Goal: Task Accomplishment & Management: Complete application form

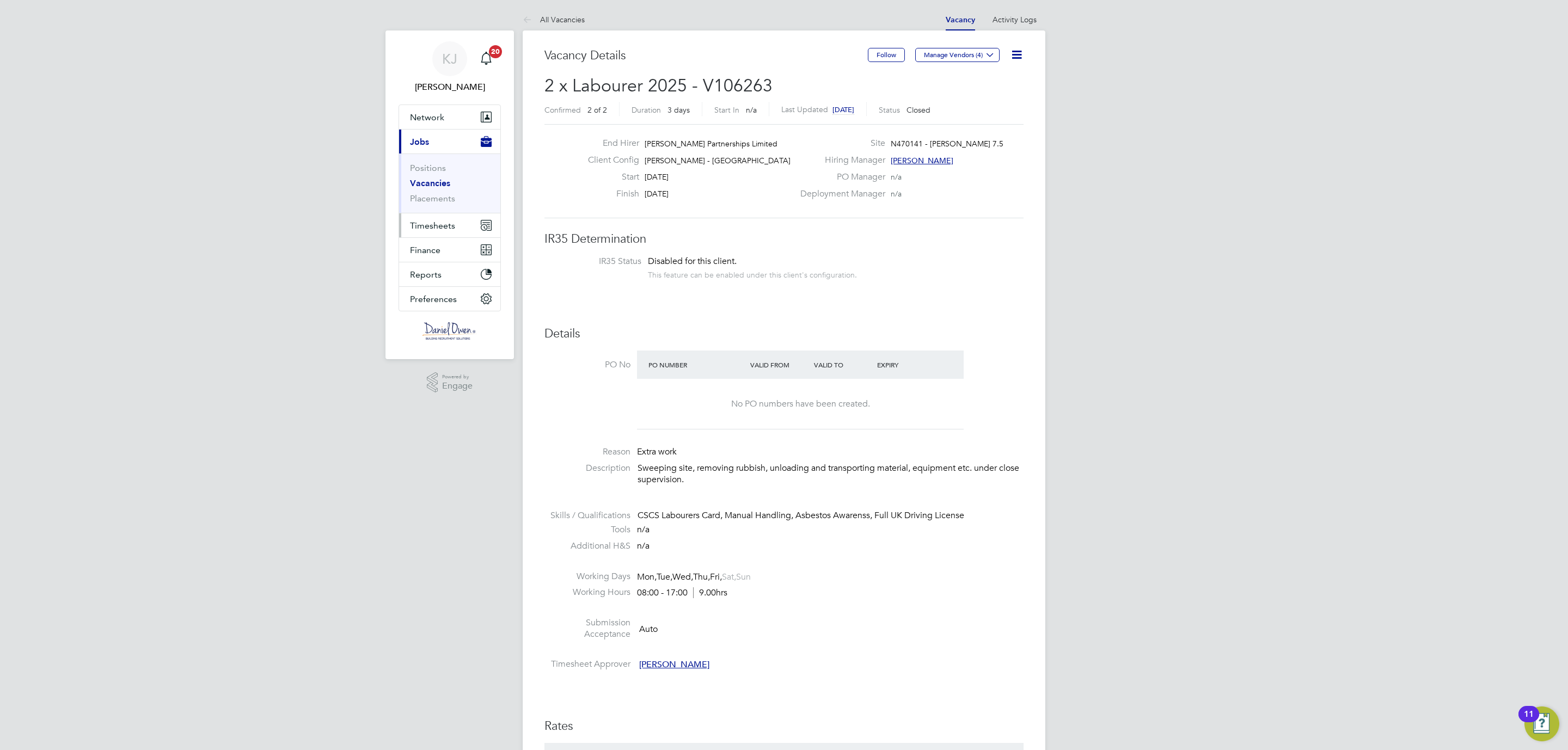
click at [435, 227] on span "Timesheets" at bounding box center [433, 225] width 46 height 10
click at [430, 222] on span "Timesheets" at bounding box center [433, 225] width 46 height 10
click at [435, 222] on span "Timesheets" at bounding box center [433, 225] width 46 height 10
click at [435, 194] on link "Timesheets" at bounding box center [433, 192] width 46 height 10
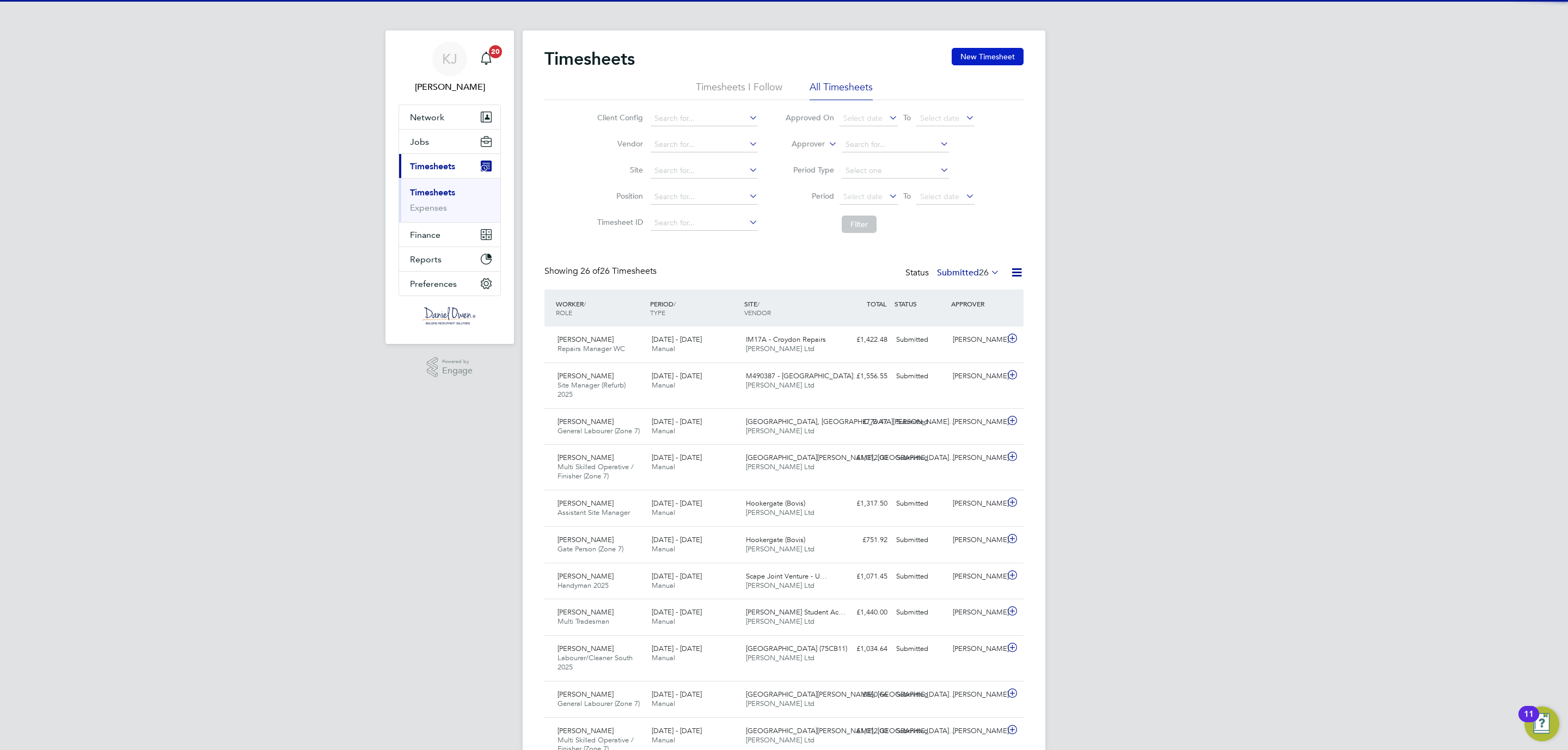
scroll to position [28, 94]
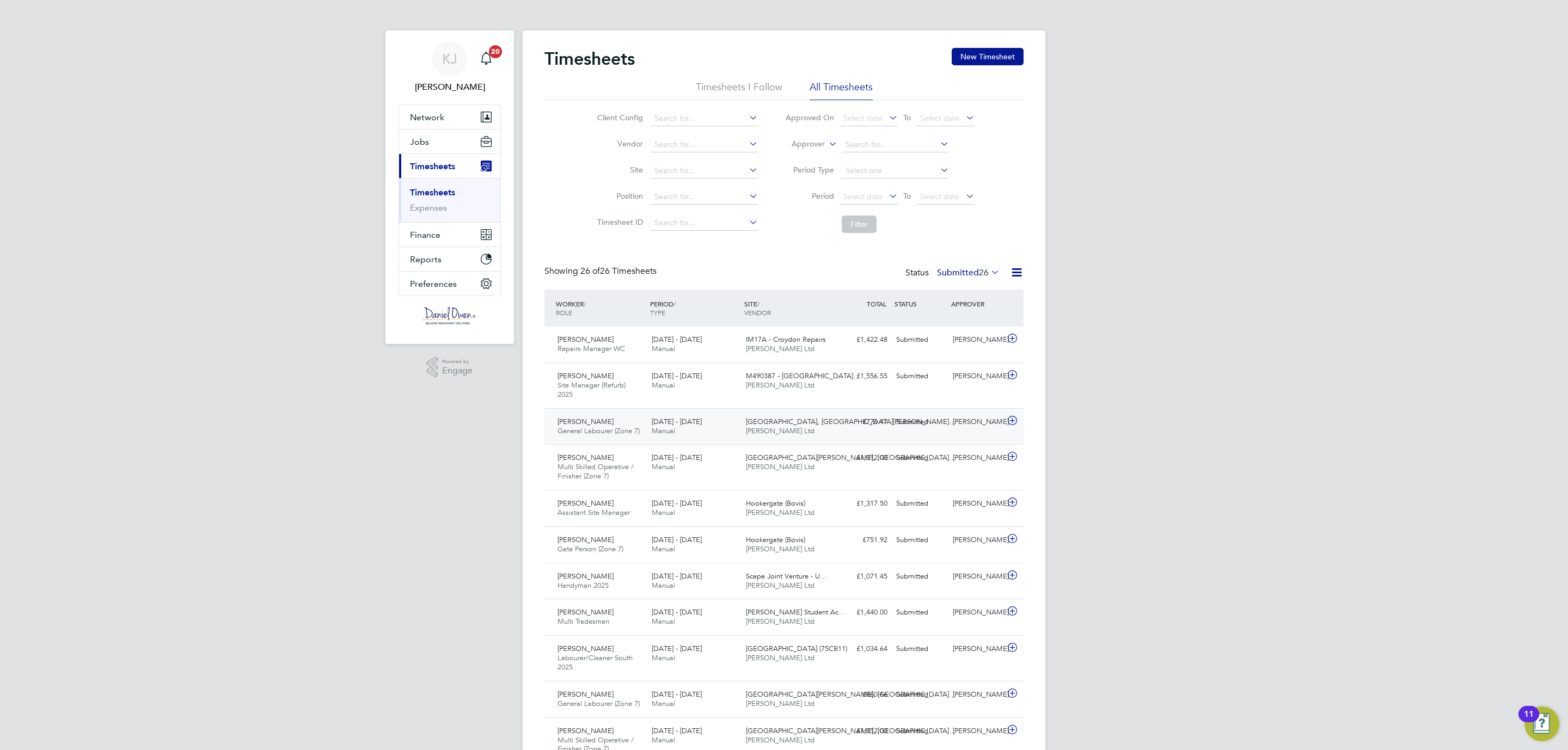
click at [701, 430] on div "[DATE] - [DATE] Manual" at bounding box center [694, 426] width 94 height 27
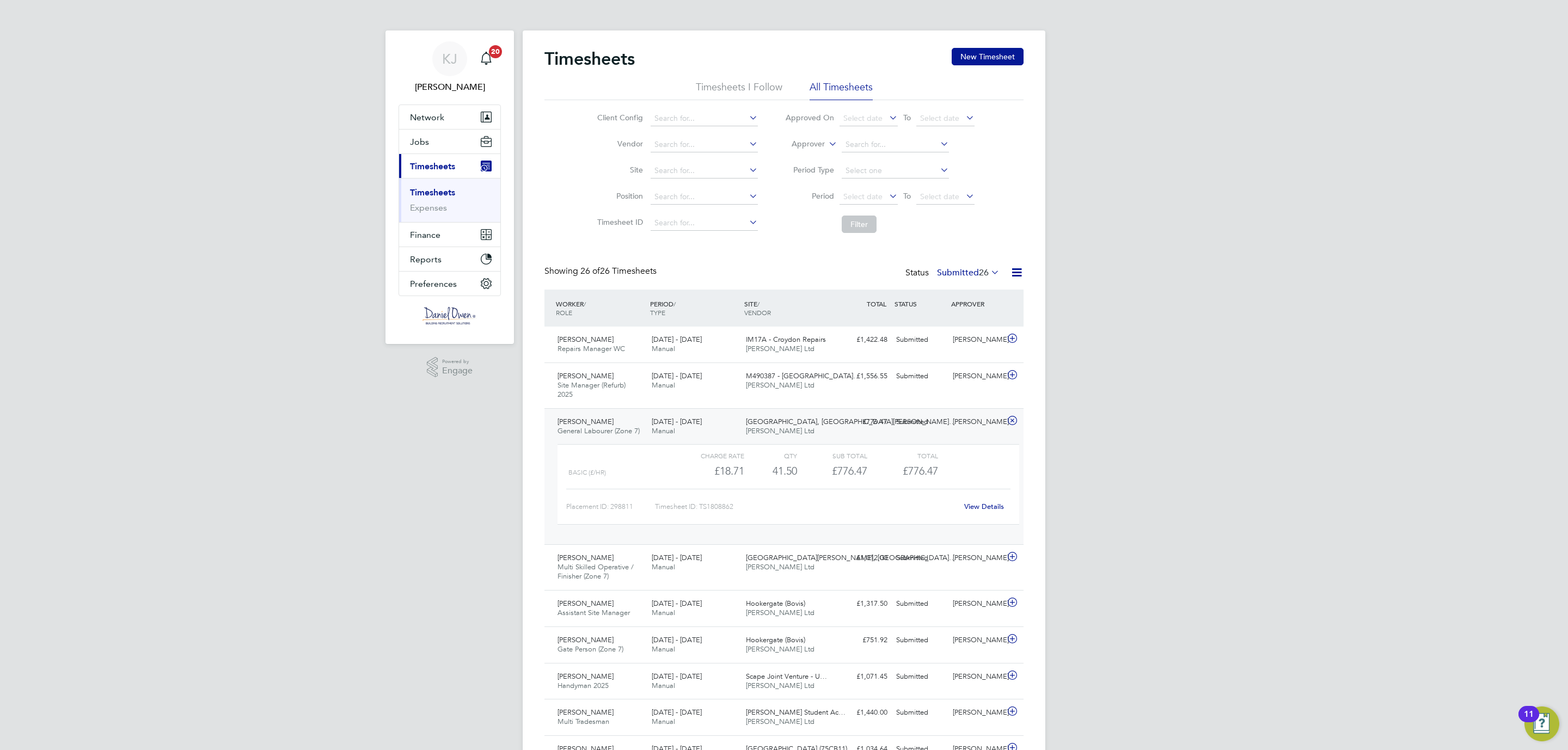
click at [981, 508] on link "View Details" at bounding box center [983, 506] width 40 height 9
click at [659, 172] on input at bounding box center [704, 171] width 107 height 15
click at [420, 141] on span "Jobs" at bounding box center [419, 141] width 19 height 10
click at [422, 183] on link "Vacancies" at bounding box center [429, 183] width 38 height 10
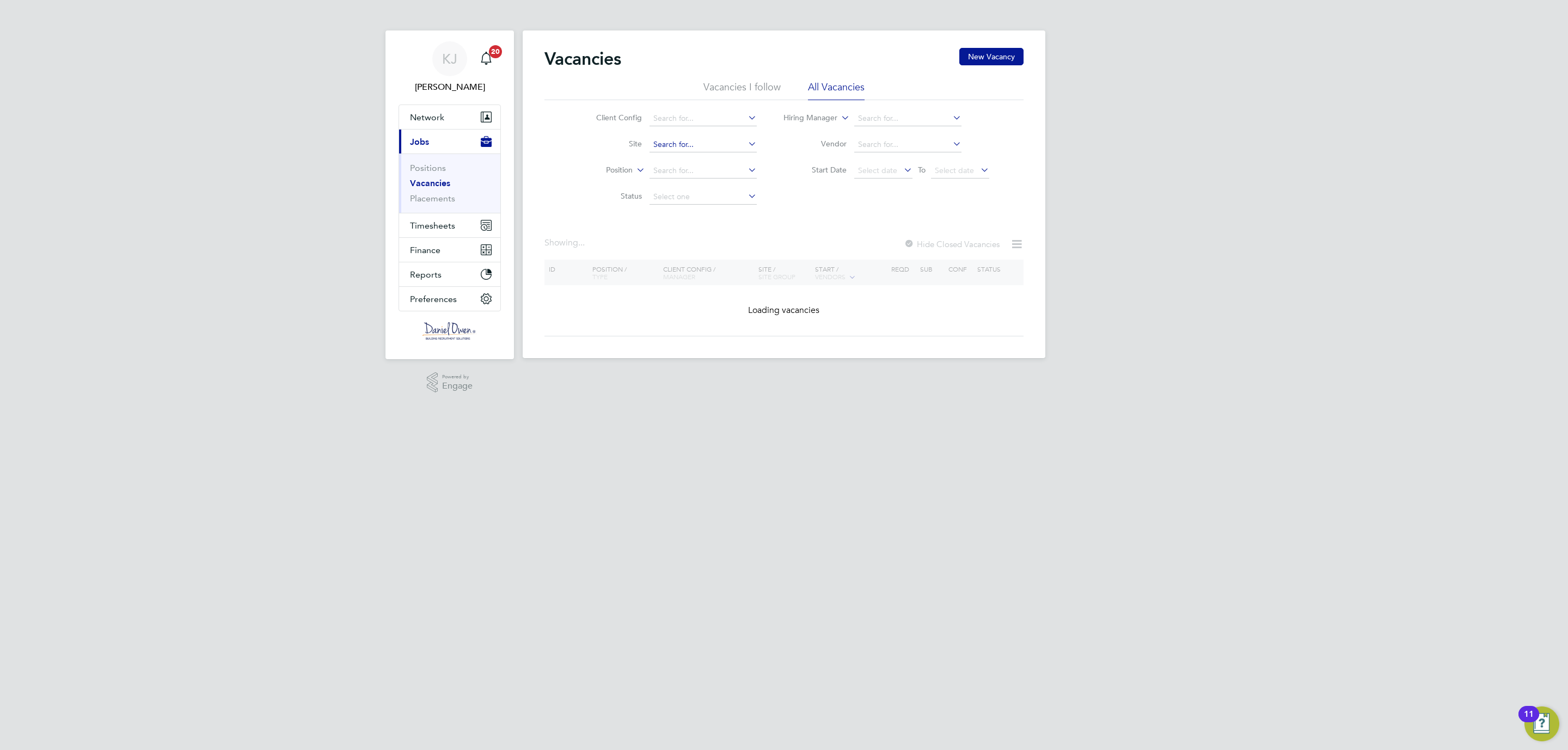
click at [666, 141] on input at bounding box center [703, 145] width 107 height 15
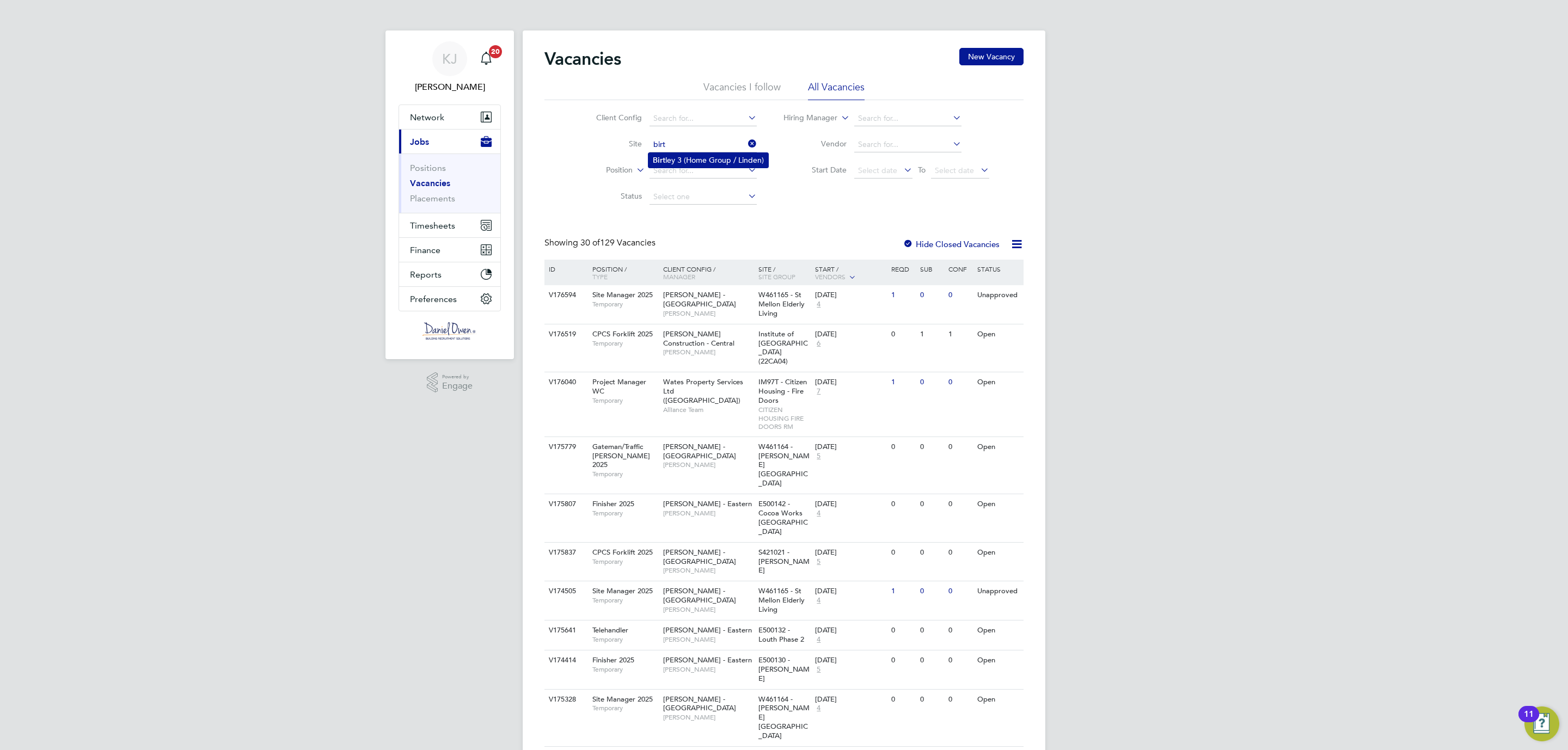
click at [665, 160] on b "Birt" at bounding box center [659, 160] width 13 height 9
type input "Birtley 3 (Home Group / [GEOGRAPHIC_DATA])"
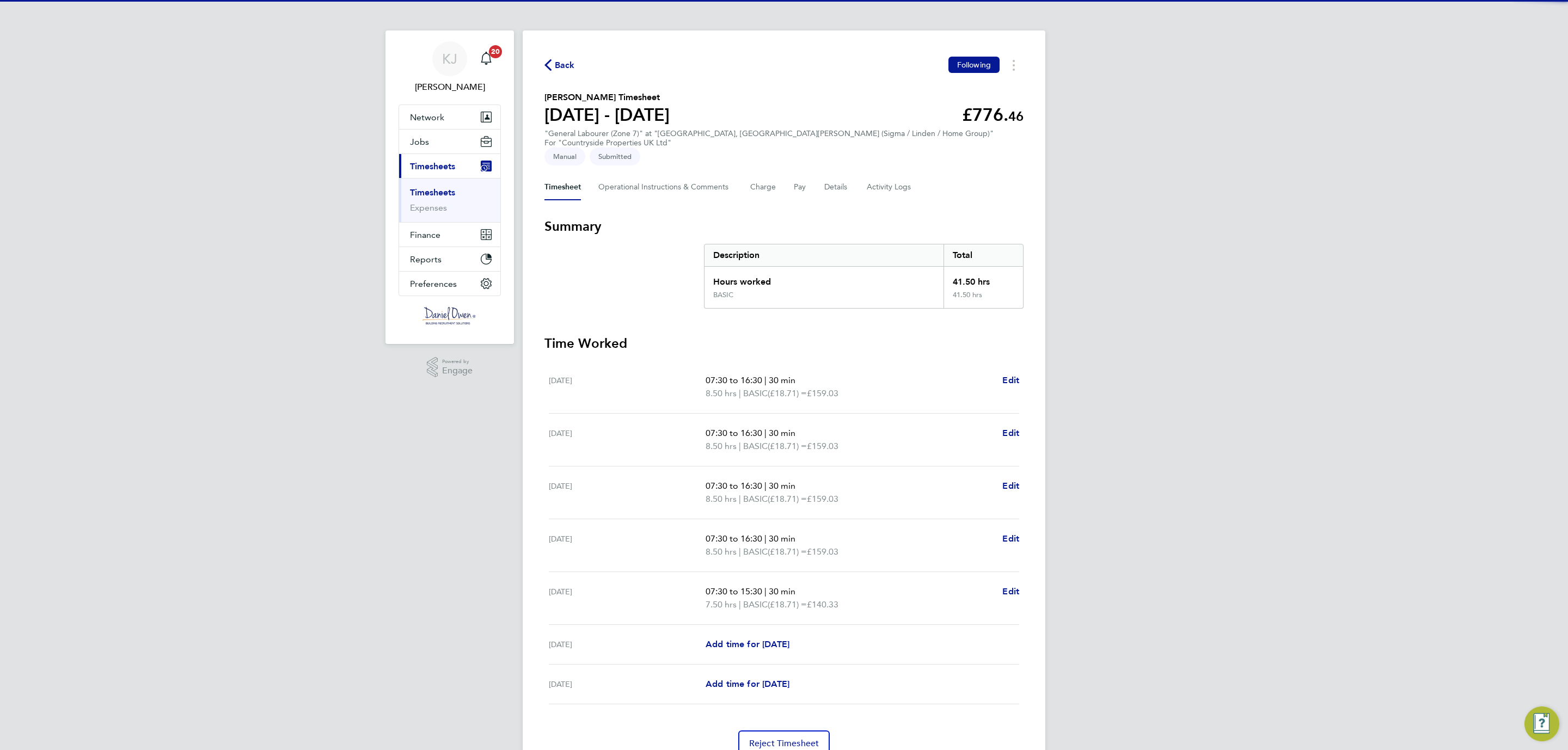
scroll to position [38, 0]
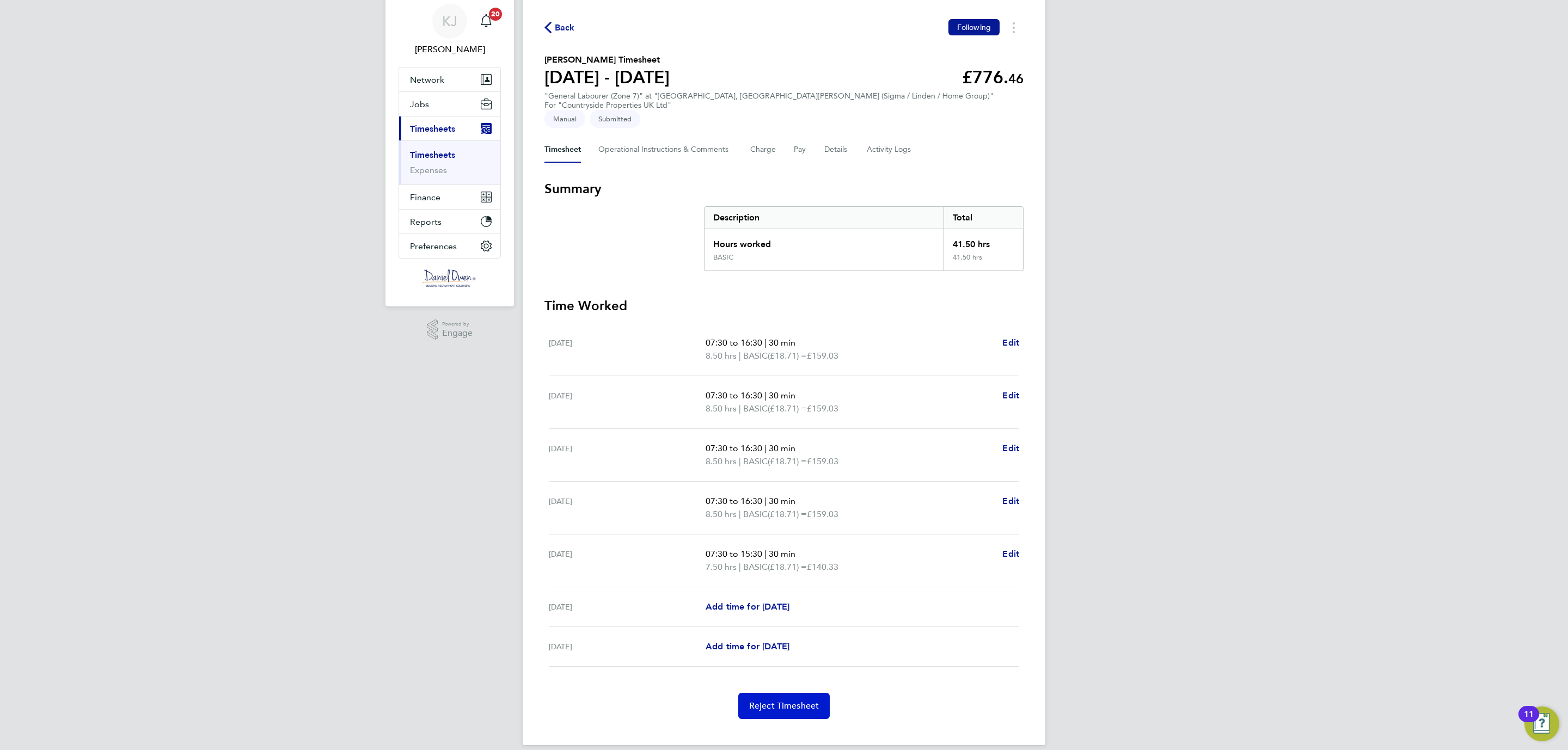
click at [779, 700] on span "Reject Timesheet" at bounding box center [784, 706] width 70 height 11
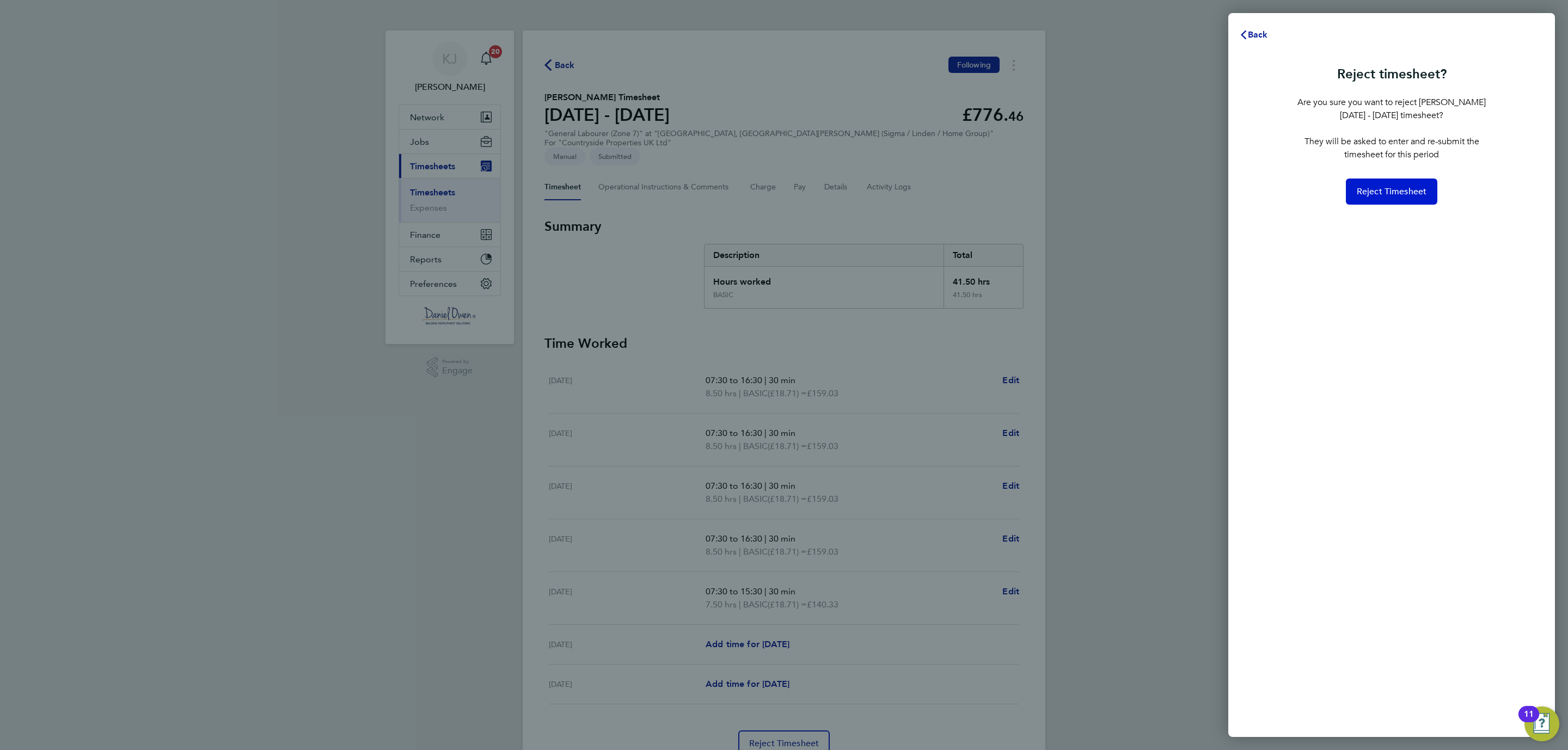
click at [1384, 187] on span "Reject Timesheet" at bounding box center [1392, 192] width 70 height 11
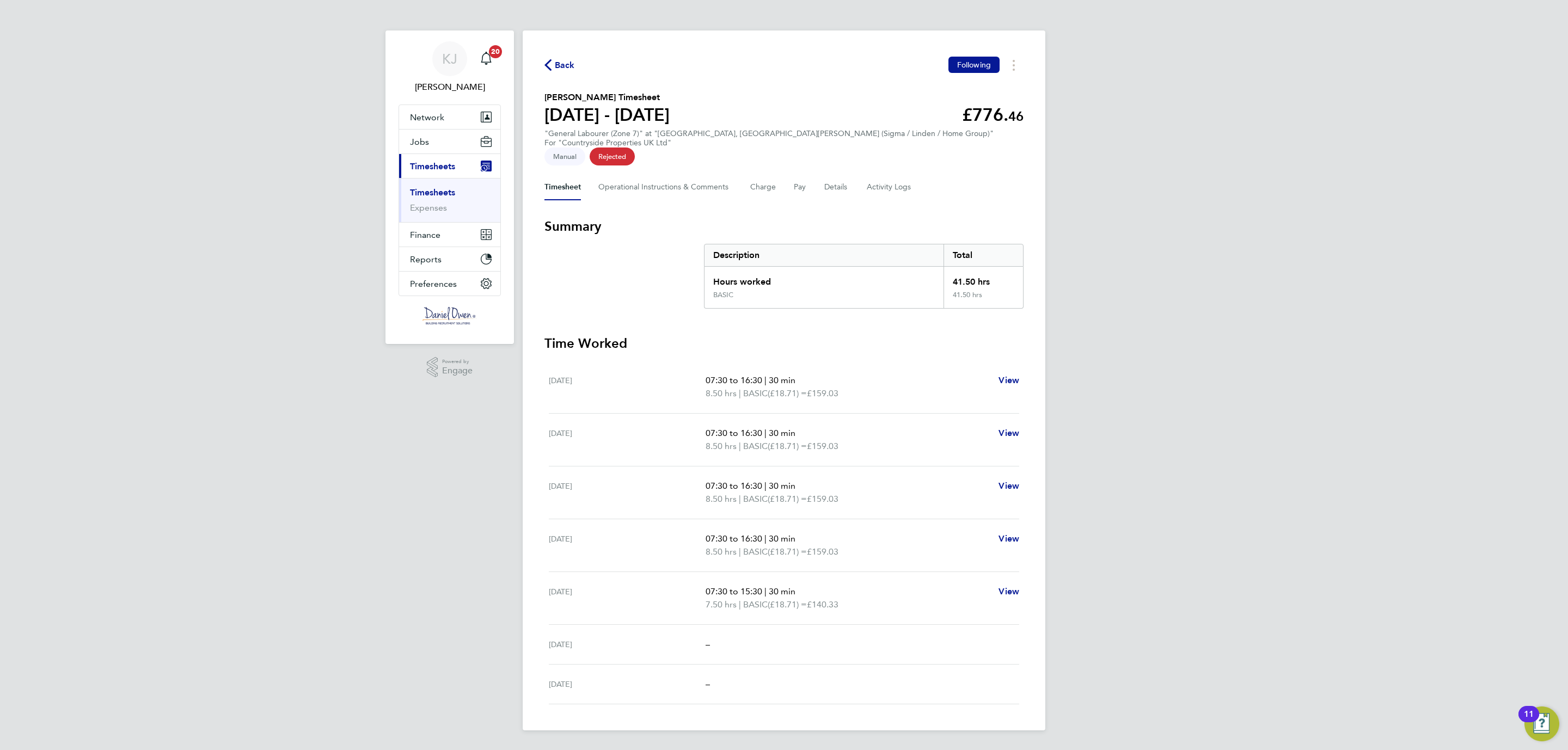
click at [570, 64] on span "Back" at bounding box center [565, 65] width 20 height 13
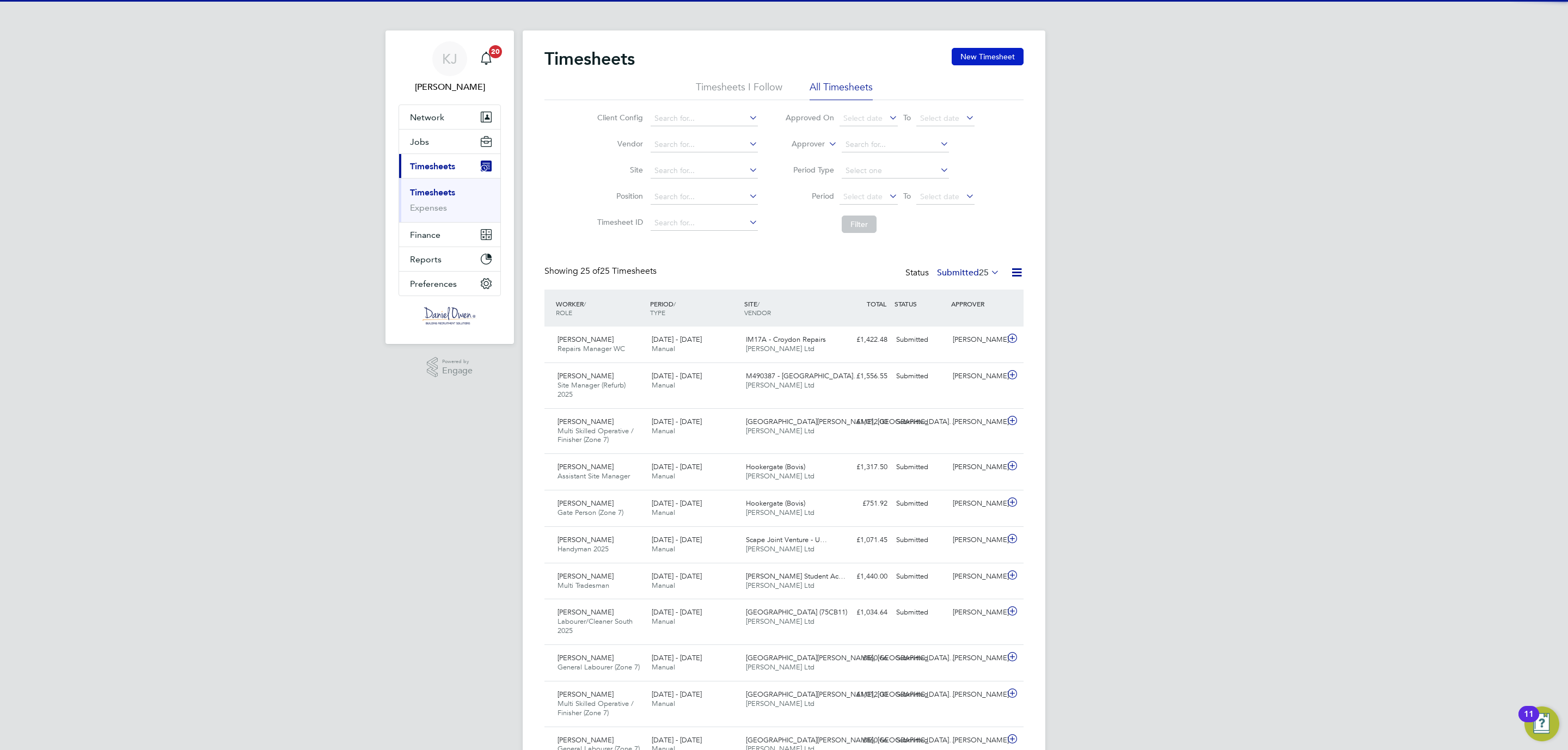
click at [996, 57] on button "New Timesheet" at bounding box center [988, 56] width 72 height 17
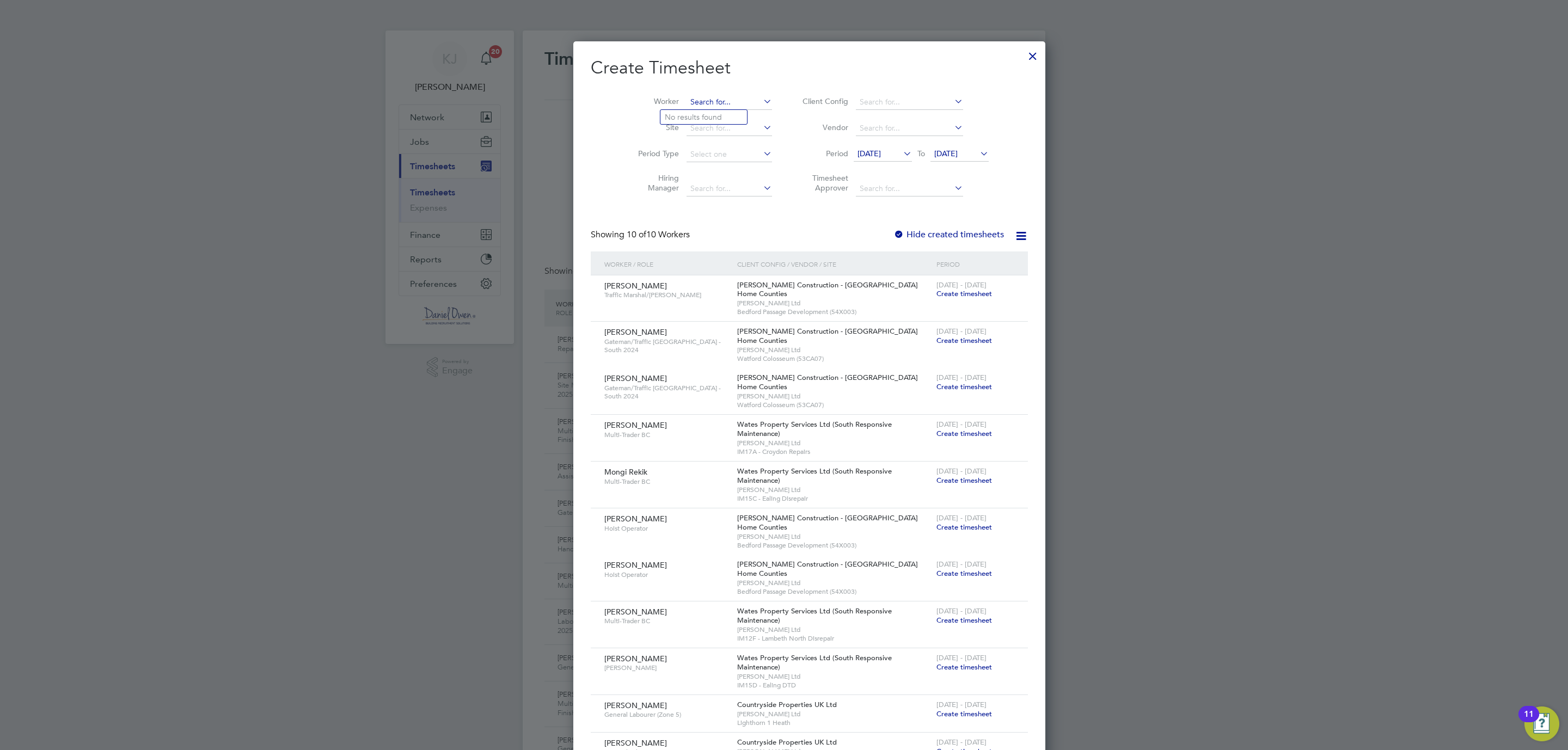
click at [694, 103] on input at bounding box center [729, 102] width 85 height 15
click at [688, 115] on li "Kieran Simmo ns" at bounding box center [704, 117] width 87 height 15
type input "[PERSON_NAME]"
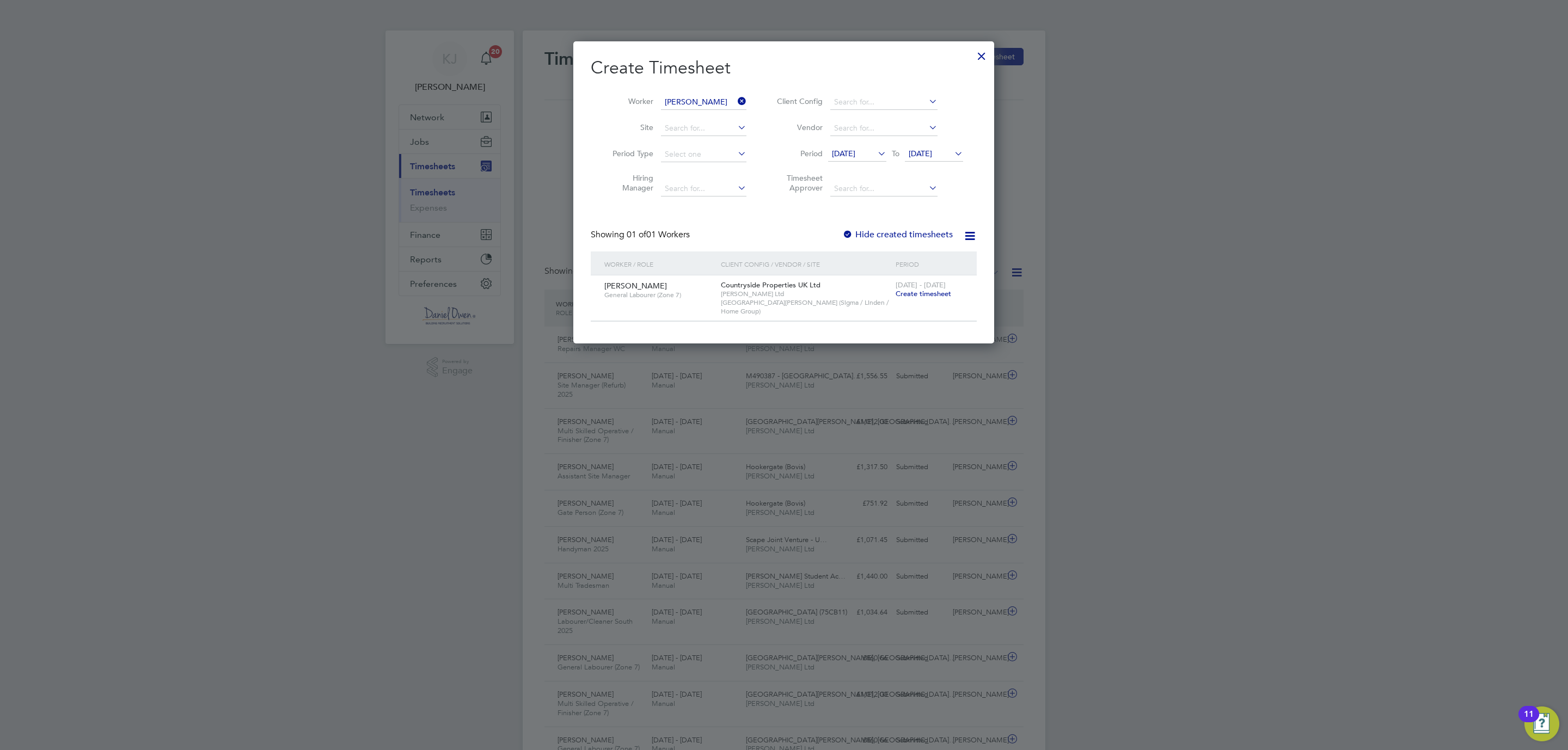
click at [925, 292] on span "Create timesheet" at bounding box center [923, 293] width 55 height 9
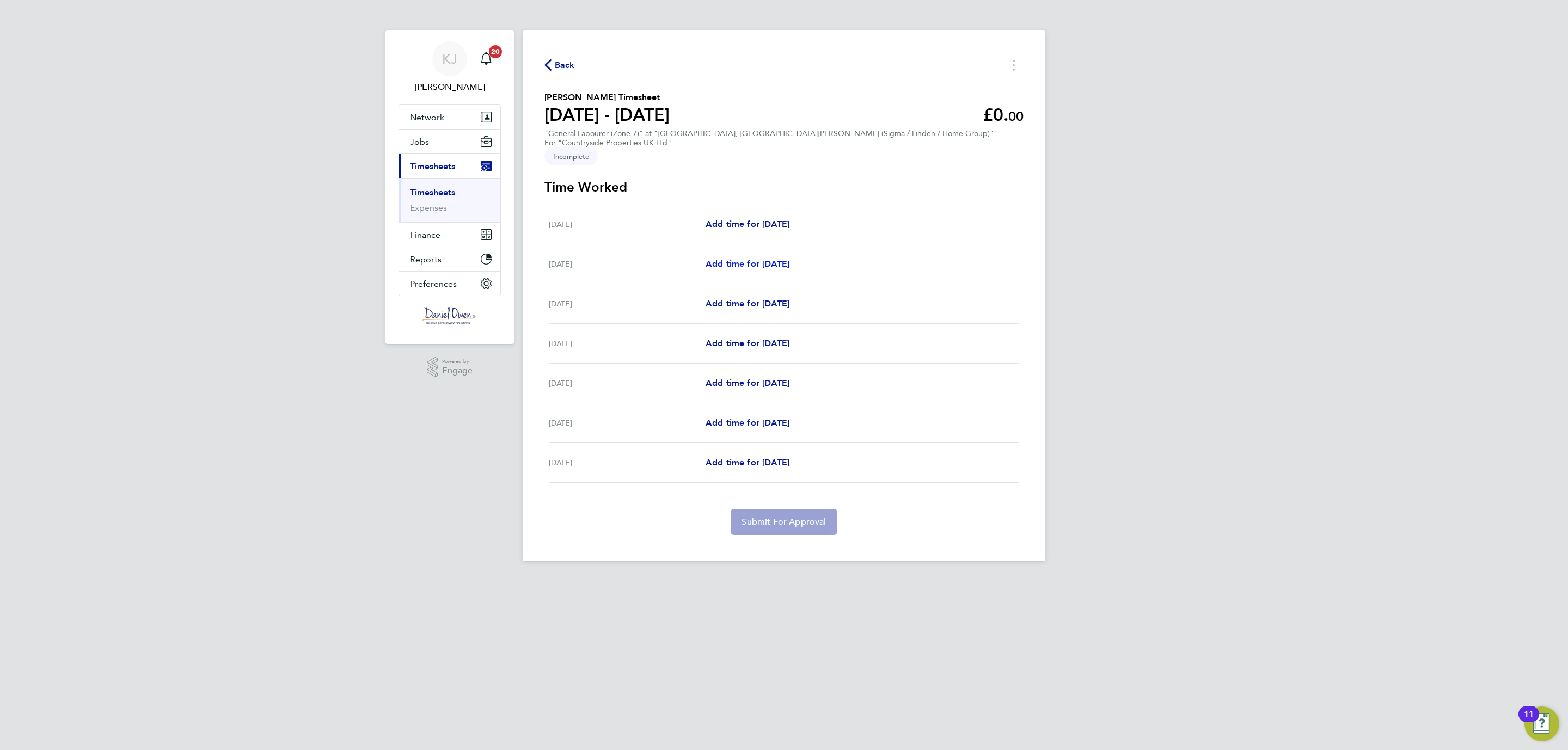
click at [741, 257] on link "Add time for Tue 19 Aug" at bounding box center [748, 264] width 84 height 13
select select "30"
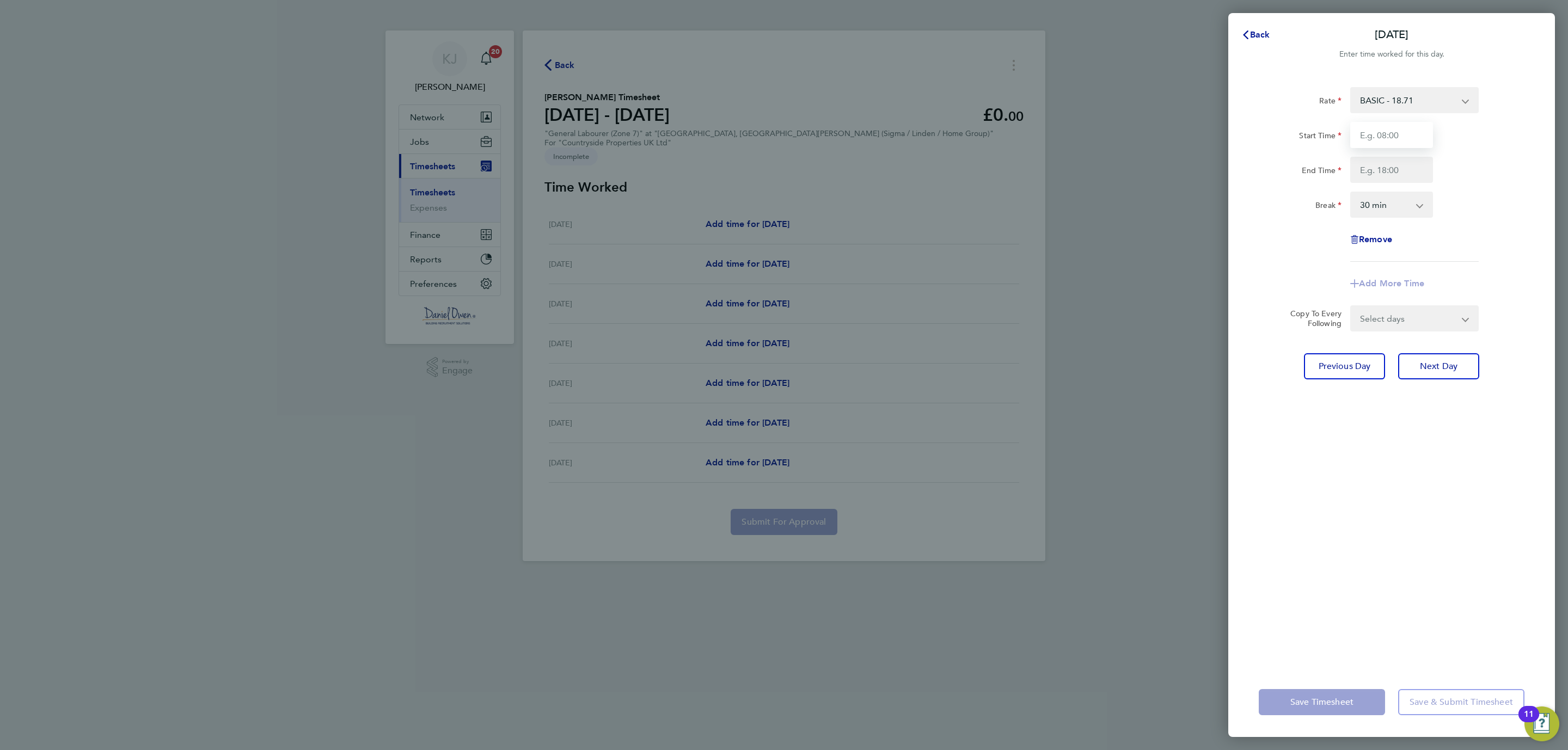
click at [1362, 143] on input "Start Time" at bounding box center [1392, 134] width 83 height 26
click at [1371, 136] on input "Start Time" at bounding box center [1392, 134] width 83 height 26
type input "08:00"
click at [1377, 180] on input "End Time" at bounding box center [1392, 169] width 83 height 26
type input "16:30"
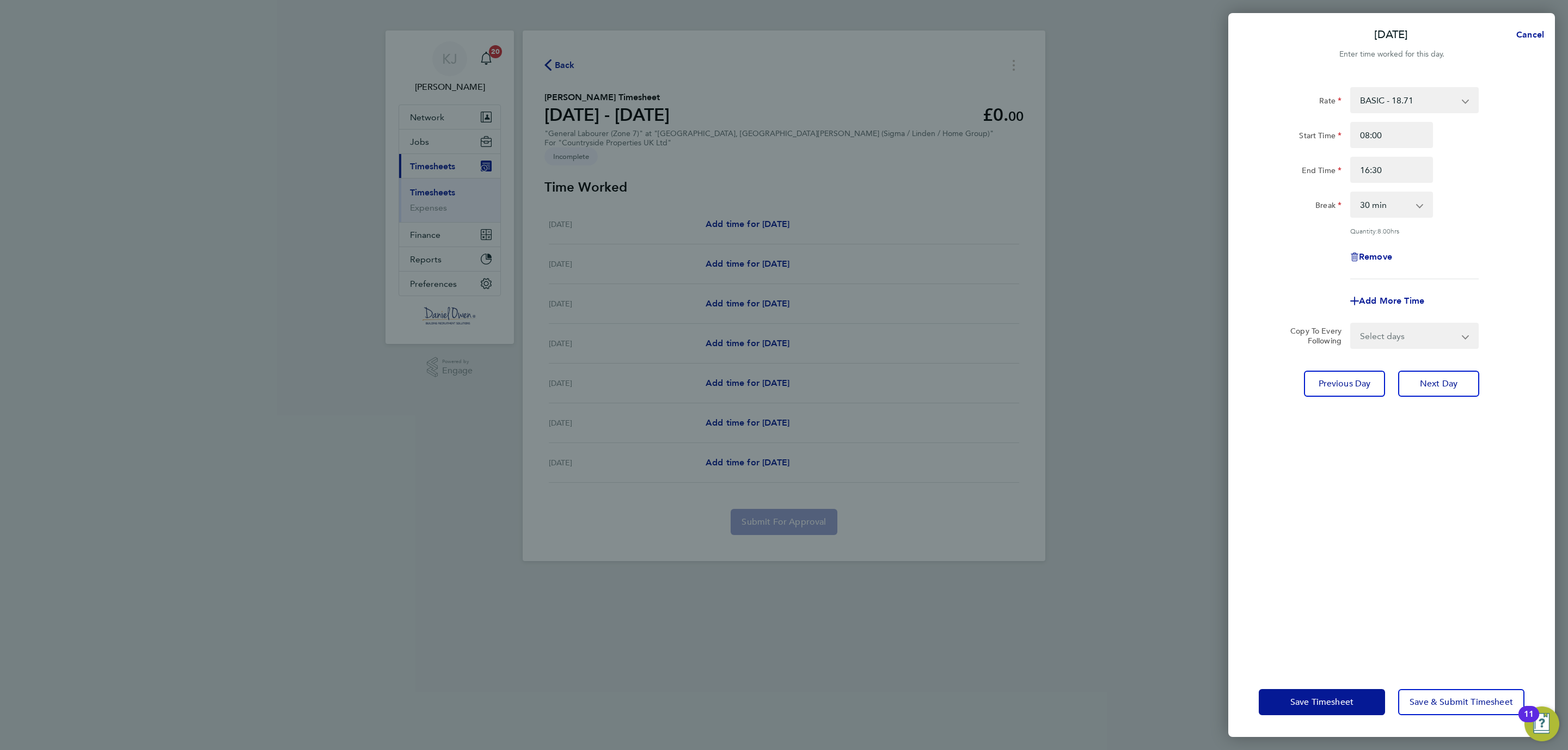
click at [1488, 214] on div "Break 0 min 15 min 30 min 45 min 60 min 75 min 90 min" at bounding box center [1392, 204] width 274 height 26
click at [1439, 378] on span "Next Day" at bounding box center [1438, 384] width 38 height 11
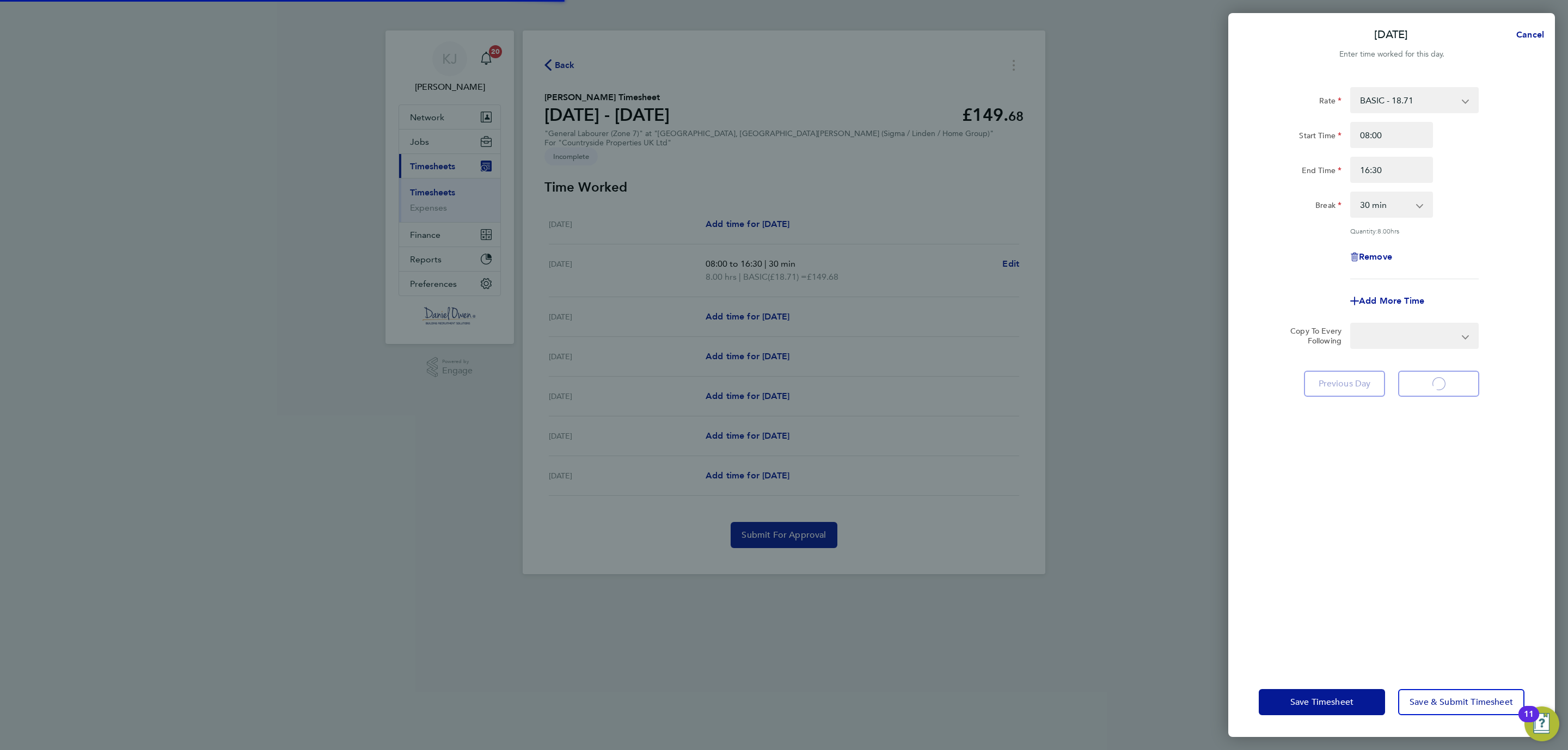
select select "30"
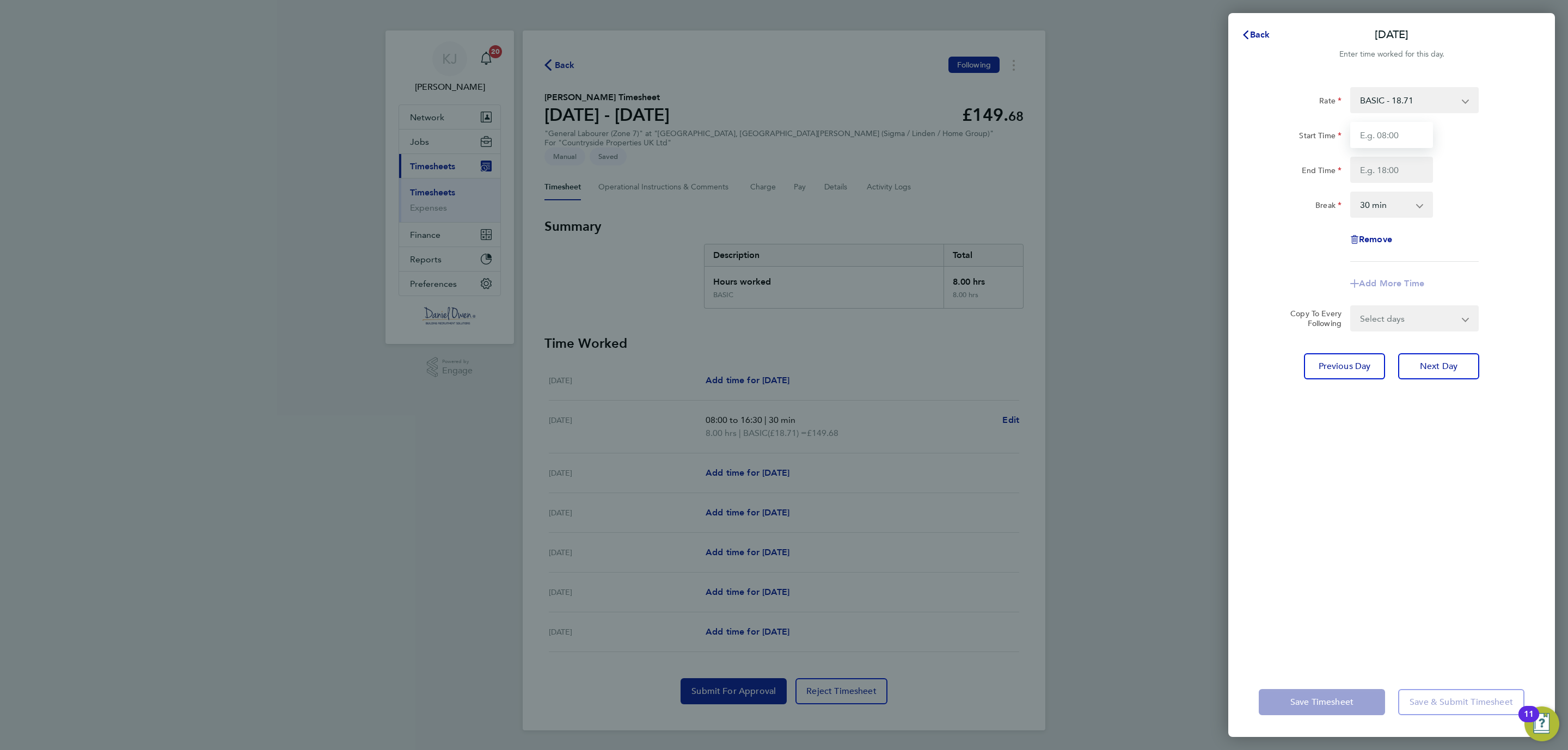
click at [1388, 136] on input "Start Time" at bounding box center [1392, 134] width 83 height 26
type input "07:30"
click at [1371, 164] on input "End Time" at bounding box center [1392, 169] width 83 height 26
type input "16:30"
drag, startPoint x: 1478, startPoint y: 462, endPoint x: 1471, endPoint y: 417, distance: 45.5
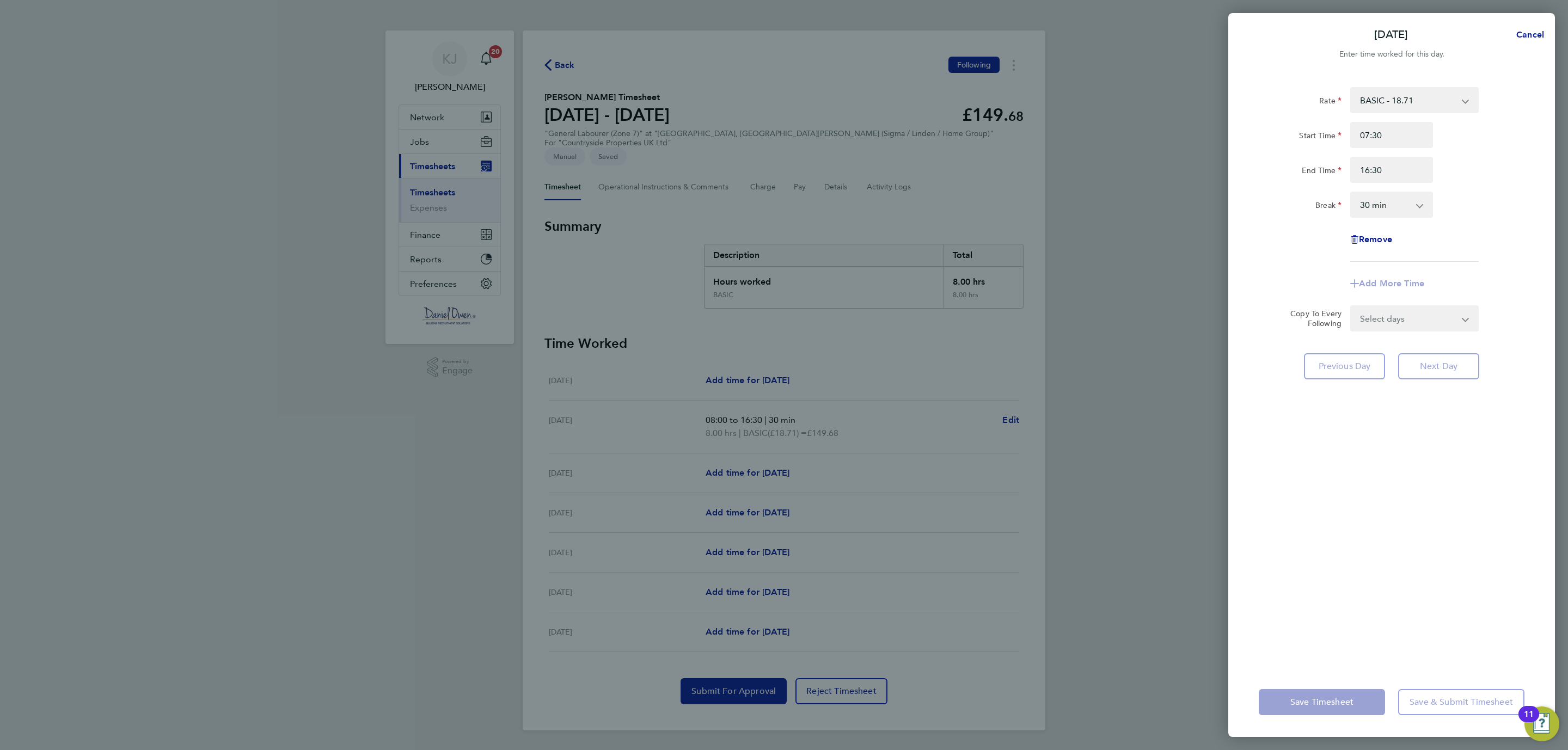
click at [1478, 460] on div "Rate BASIC - 18.71 Start Time 07:30 End Time 16:30 Break 0 min 15 min 30 min 45…" at bounding box center [1392, 371] width 327 height 593
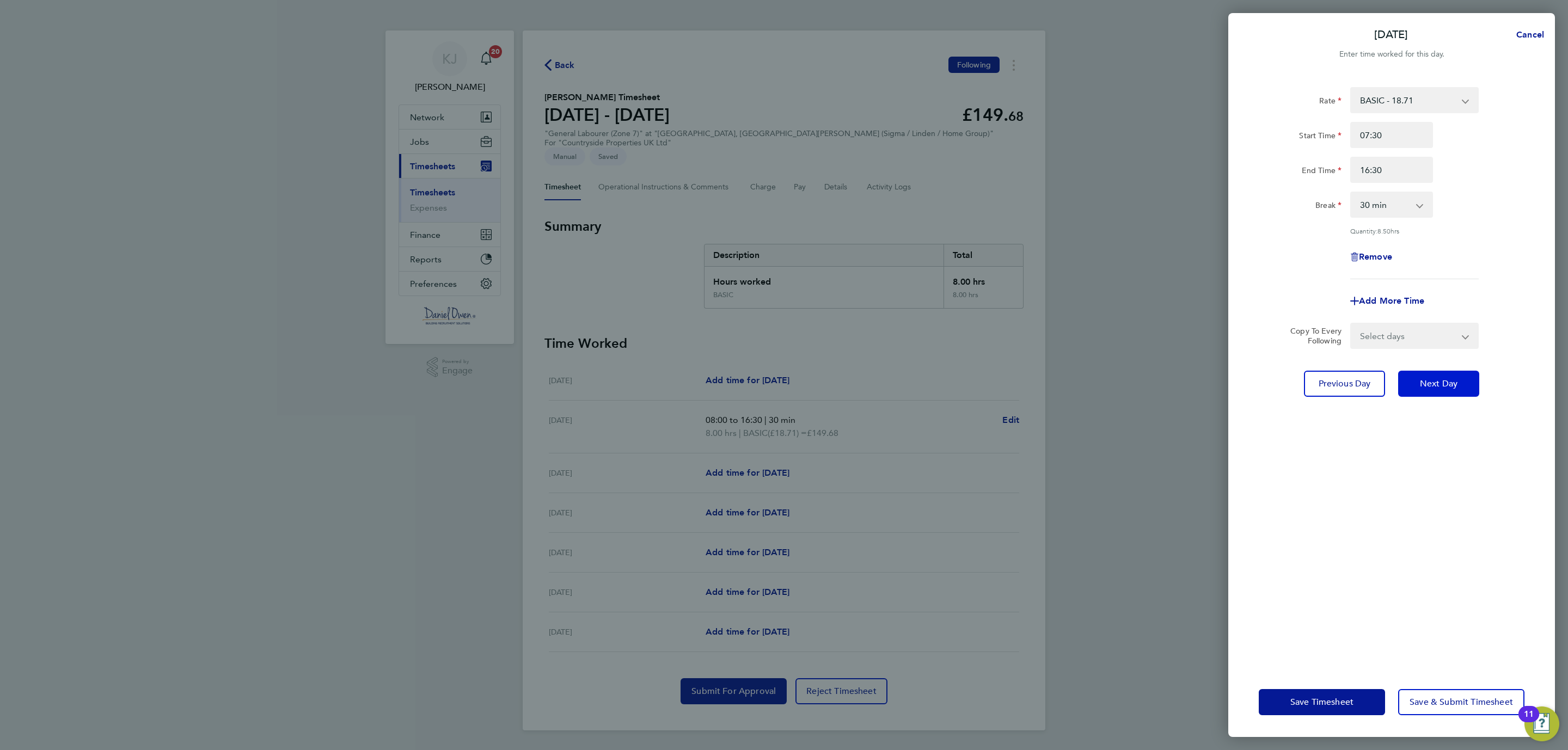
click at [1454, 371] on button "Next Day" at bounding box center [1438, 383] width 81 height 26
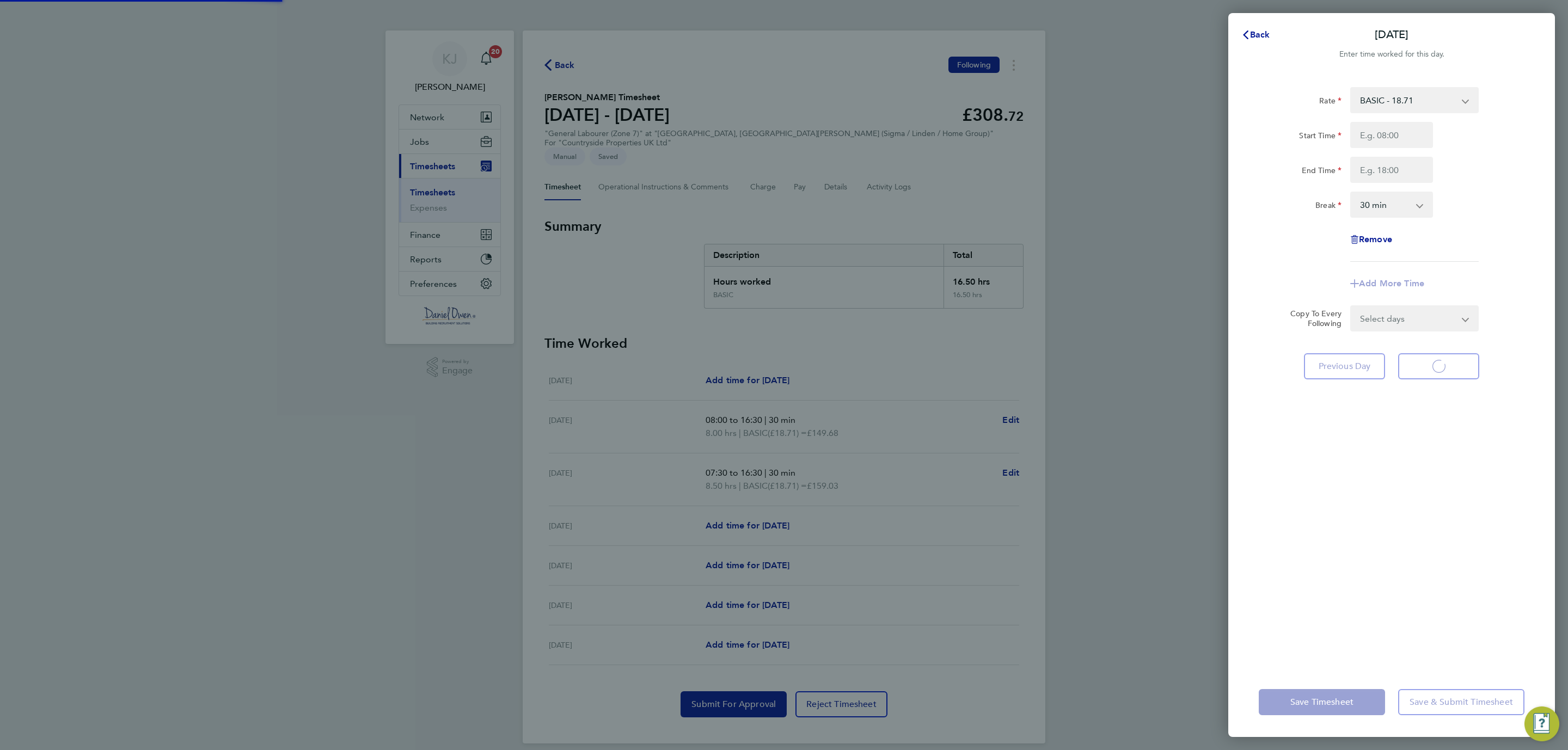
select select "30"
click at [1383, 139] on input "Start Time" at bounding box center [1392, 134] width 83 height 26
type input "07:30"
click at [1378, 174] on input "End Time" at bounding box center [1392, 169] width 83 height 26
type input "15:30"
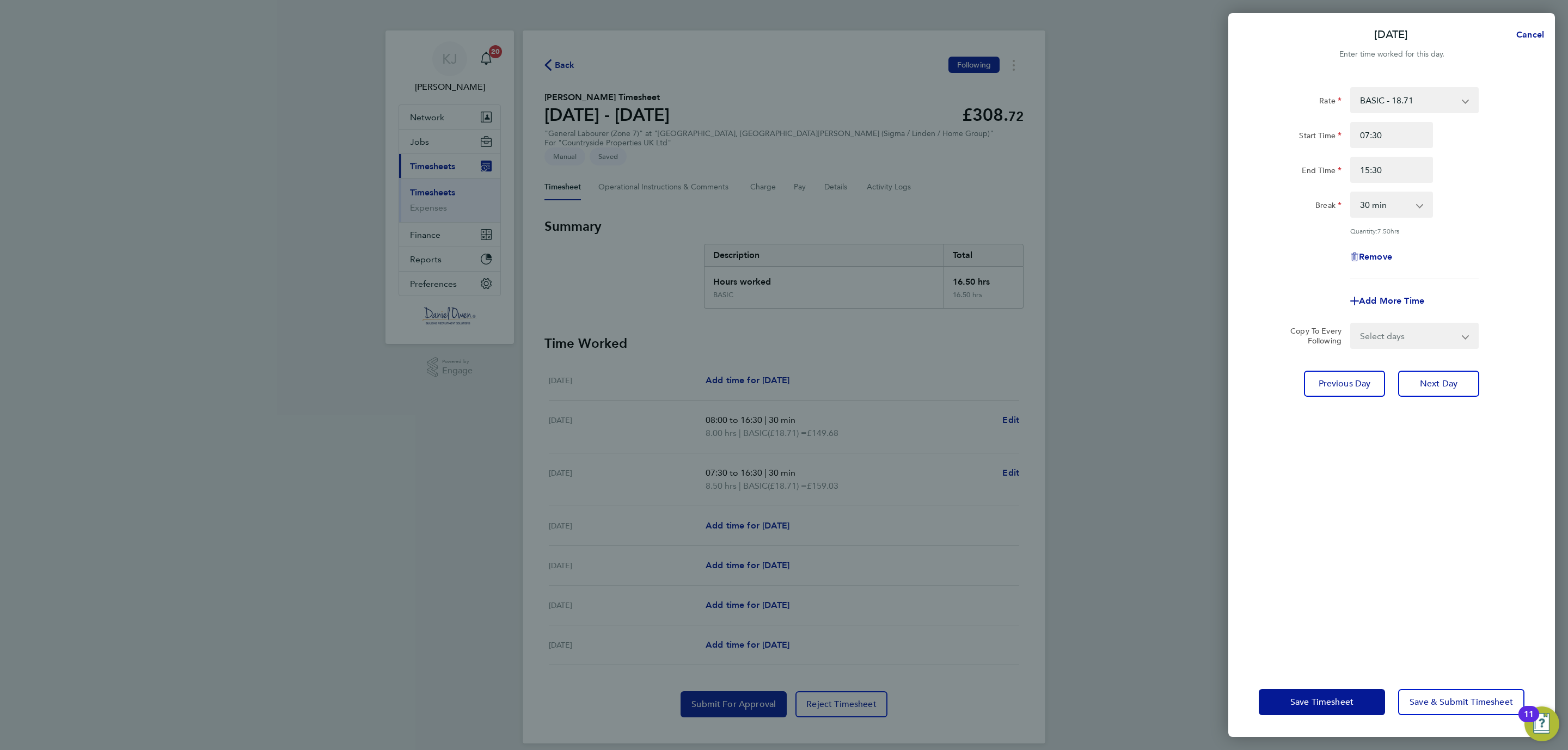
click at [1420, 446] on div "Rate BASIC - 18.71 Start Time 07:30 End Time 15:30 Break 0 min 15 min 30 min 45…" at bounding box center [1392, 371] width 327 height 593
click at [1441, 388] on button "Next Day" at bounding box center [1438, 383] width 81 height 26
select select "30"
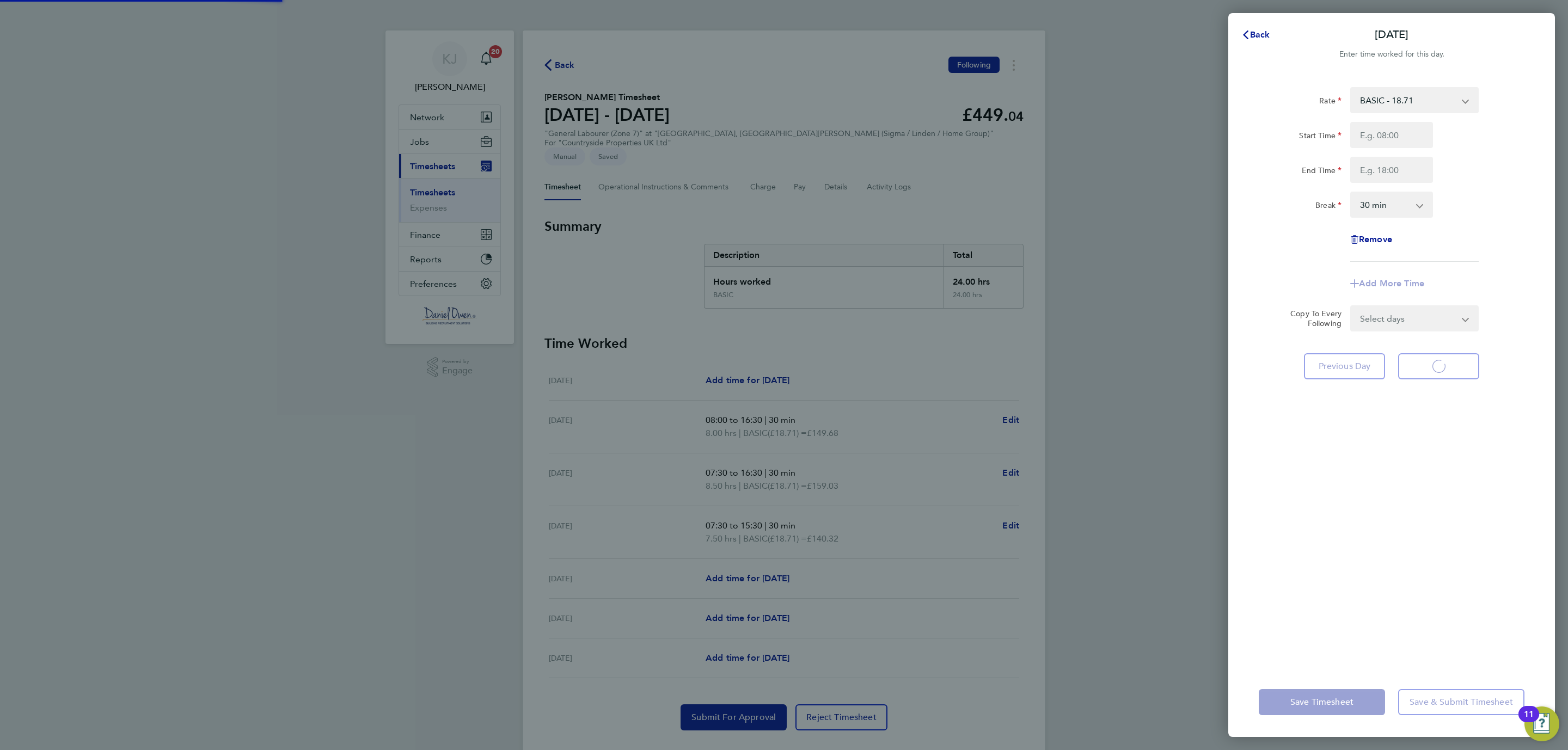
select select "30"
click at [1270, 36] on button "Back" at bounding box center [1256, 34] width 50 height 22
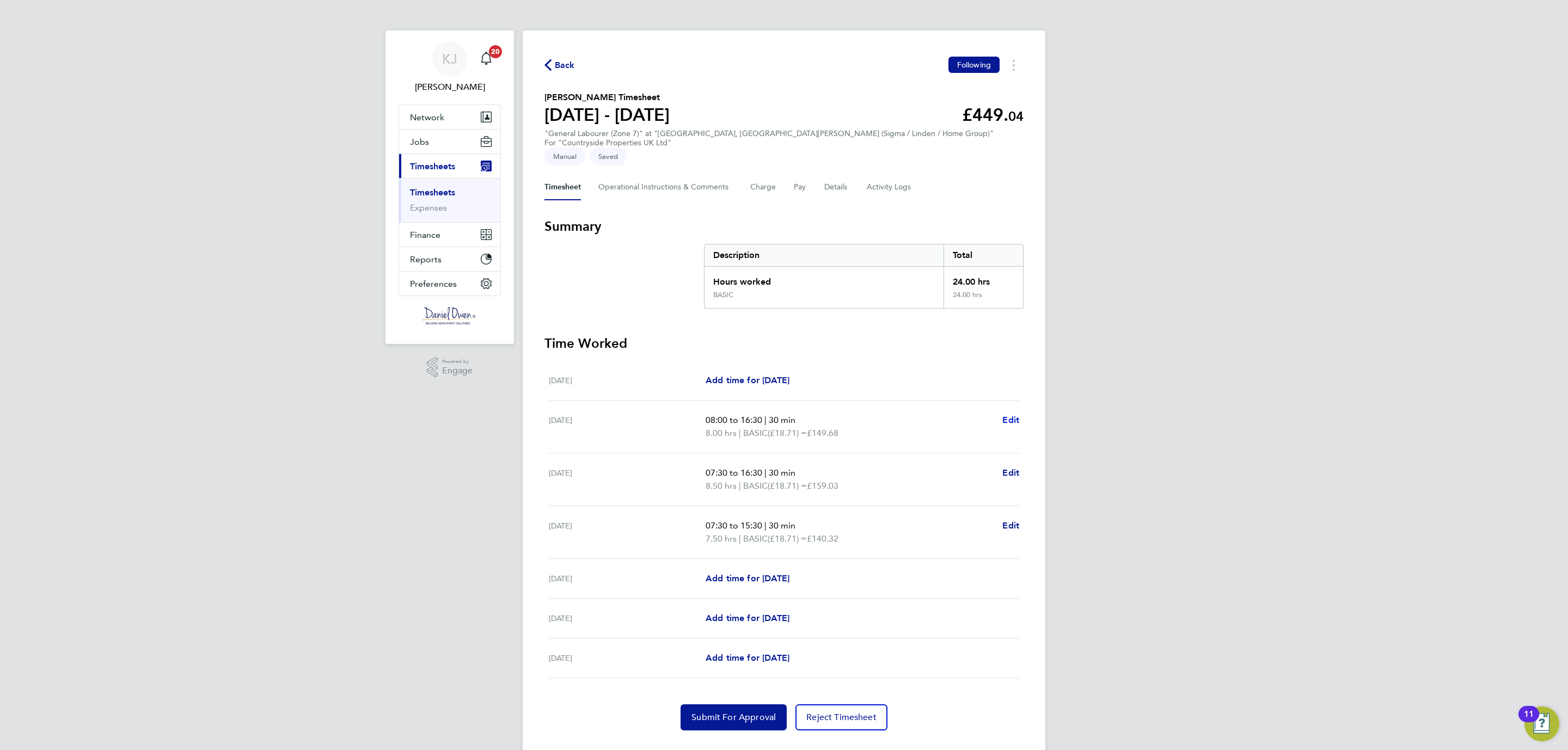
click at [1008, 415] on span "Edit" at bounding box center [1011, 420] width 17 height 10
select select "30"
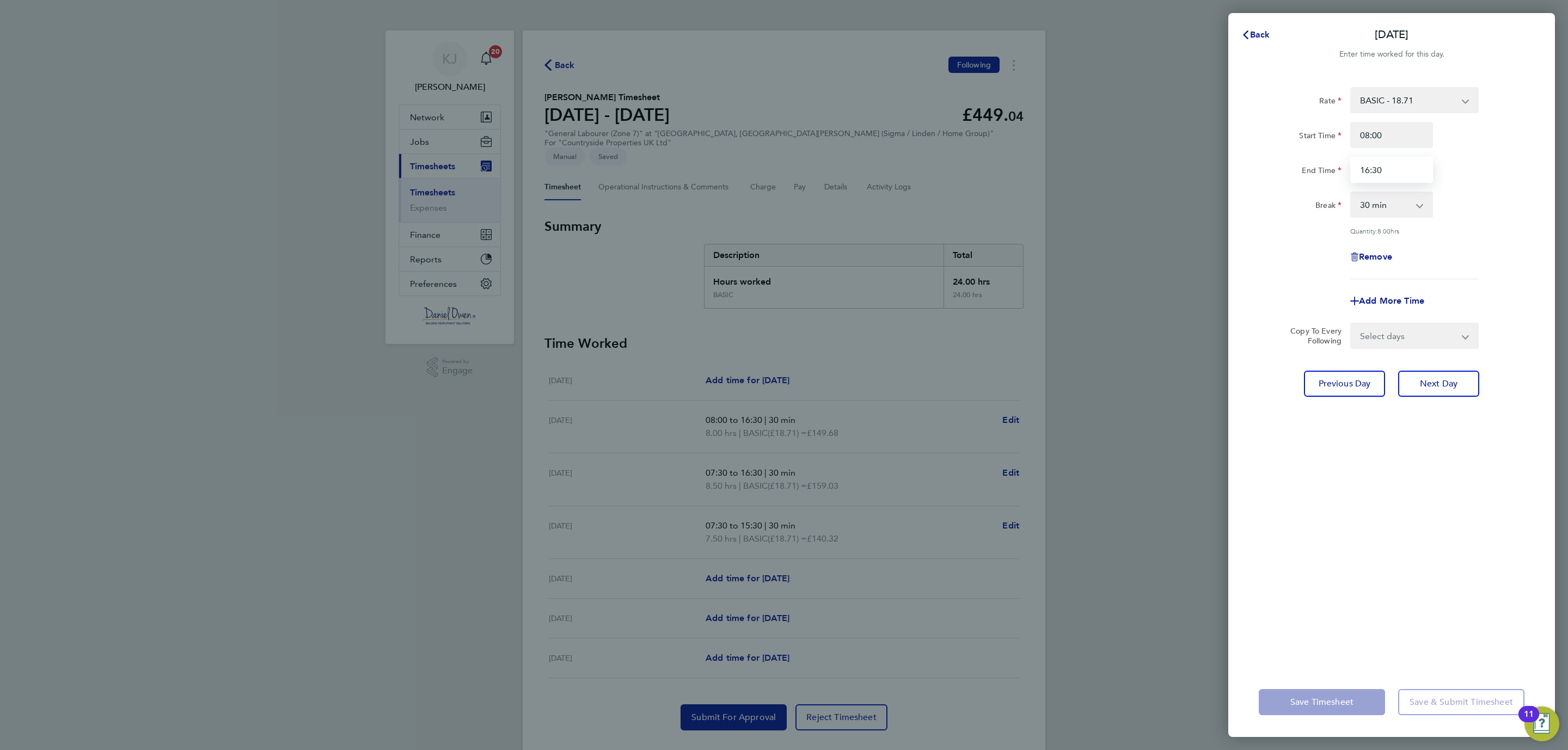
drag, startPoint x: 1384, startPoint y: 167, endPoint x: 1320, endPoint y: 168, distance: 64.0
click at [1320, 168] on div "End Time 16:30" at bounding box center [1392, 169] width 274 height 26
type input "15:30"
click at [1336, 519] on div "Rate BASIC - 18.71 Start Time 08:00 End Time 15:30 Break 0 min 15 min 30 min 45…" at bounding box center [1392, 371] width 327 height 593
click at [1330, 695] on button "Save Timesheet" at bounding box center [1322, 702] width 126 height 26
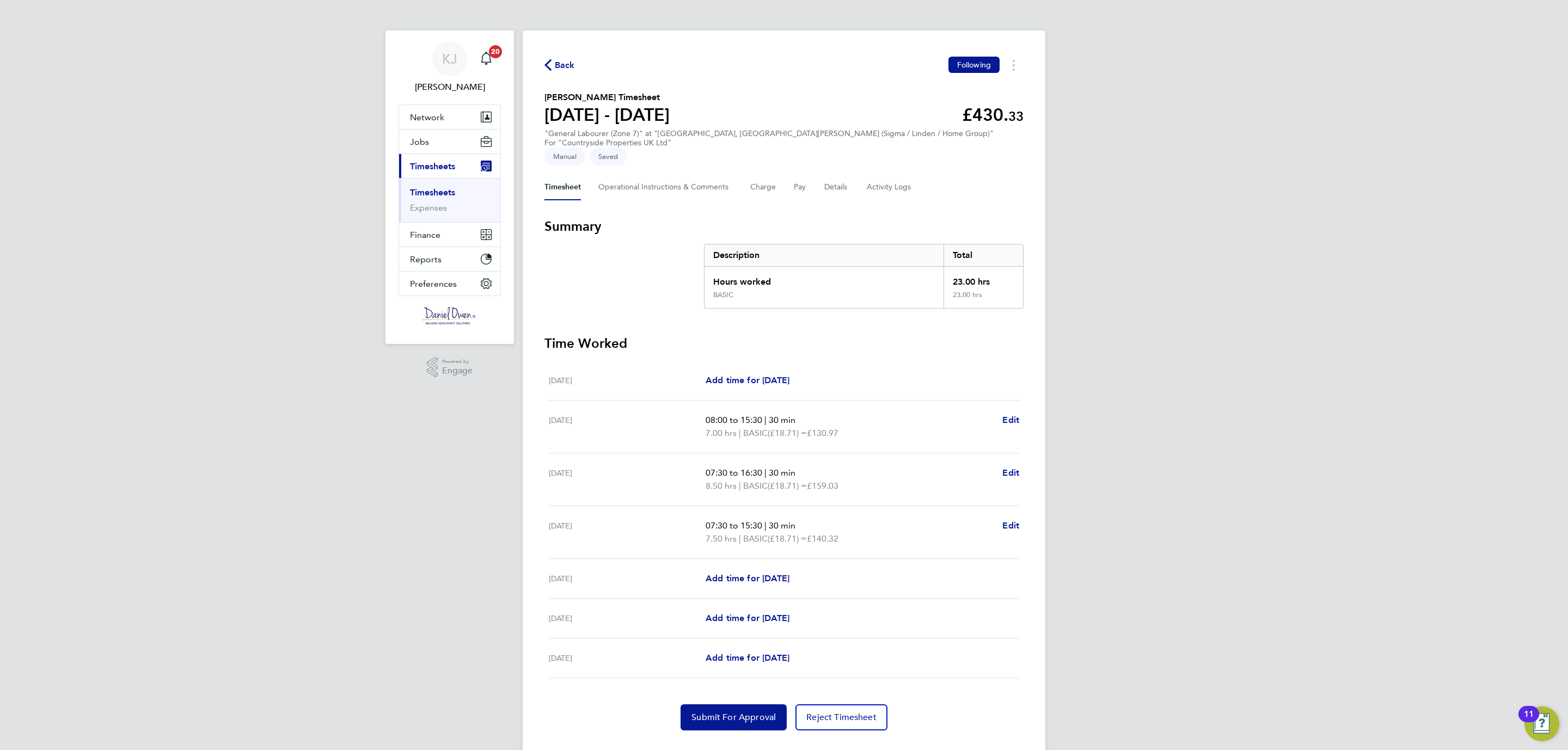
click at [1023, 403] on ul "Mon 18 Aug Add time for Mon 18 Aug Add time for Mon 18 Aug Tue 19 Aug 08:00 to …" at bounding box center [784, 519] width 479 height 317
click at [1013, 415] on span "Edit" at bounding box center [1011, 420] width 17 height 10
select select "30"
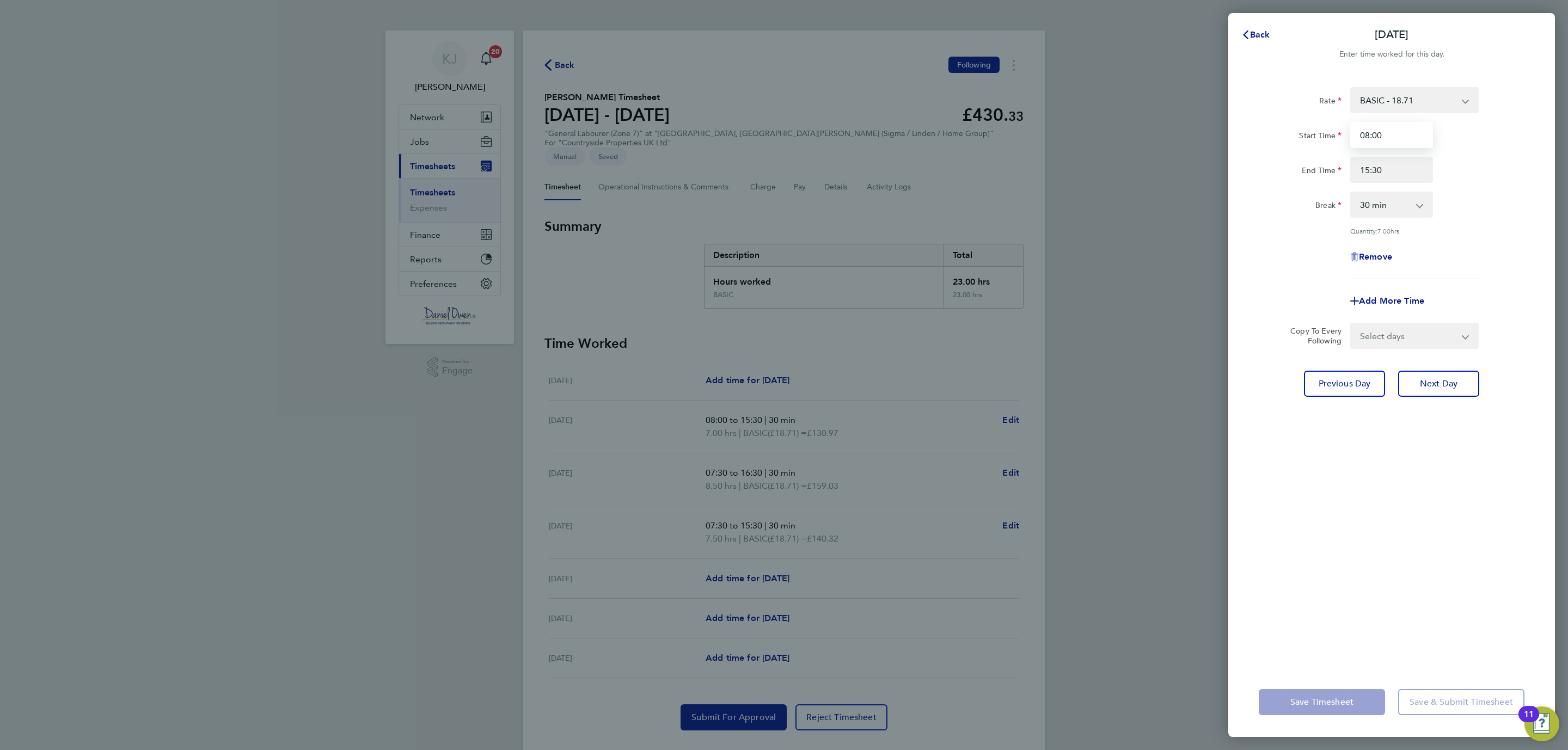
drag, startPoint x: 1385, startPoint y: 131, endPoint x: 1320, endPoint y: 127, distance: 65.1
click at [1320, 127] on div "Start Time 08:00" at bounding box center [1392, 134] width 274 height 26
type input "07:30"
click at [1417, 171] on input "15:30" at bounding box center [1392, 169] width 83 height 26
drag, startPoint x: 1402, startPoint y: 167, endPoint x: 1331, endPoint y: 181, distance: 72.4
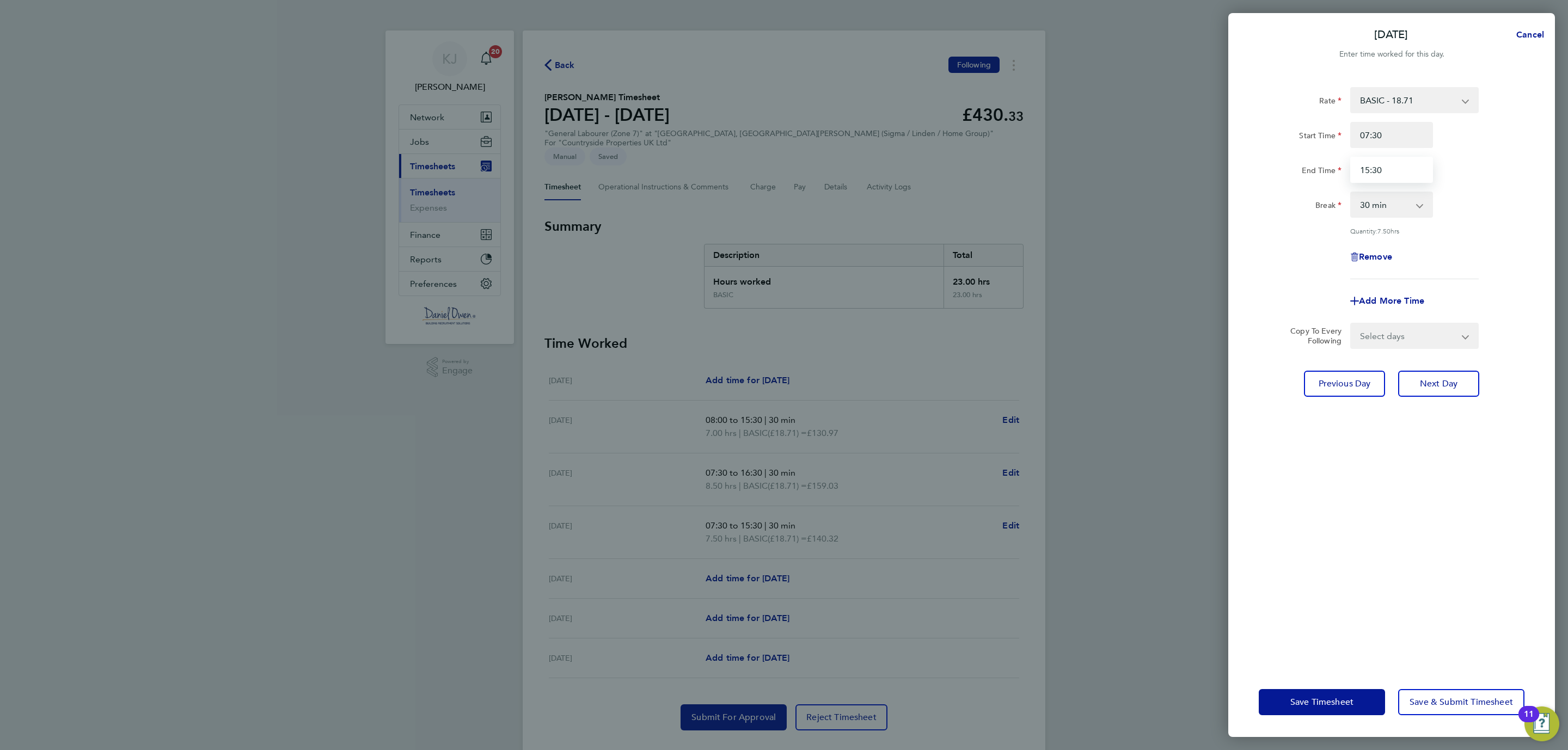
click at [1336, 176] on div "End Time 15:30" at bounding box center [1392, 169] width 274 height 26
type input "16:30"
click at [1341, 433] on div "Rate BASIC - 18.71 Start Time 07:30 End Time 16:30 Break 0 min 15 min 30 min 45…" at bounding box center [1392, 371] width 327 height 593
click at [1310, 699] on span "Save Timesheet" at bounding box center [1322, 702] width 63 height 11
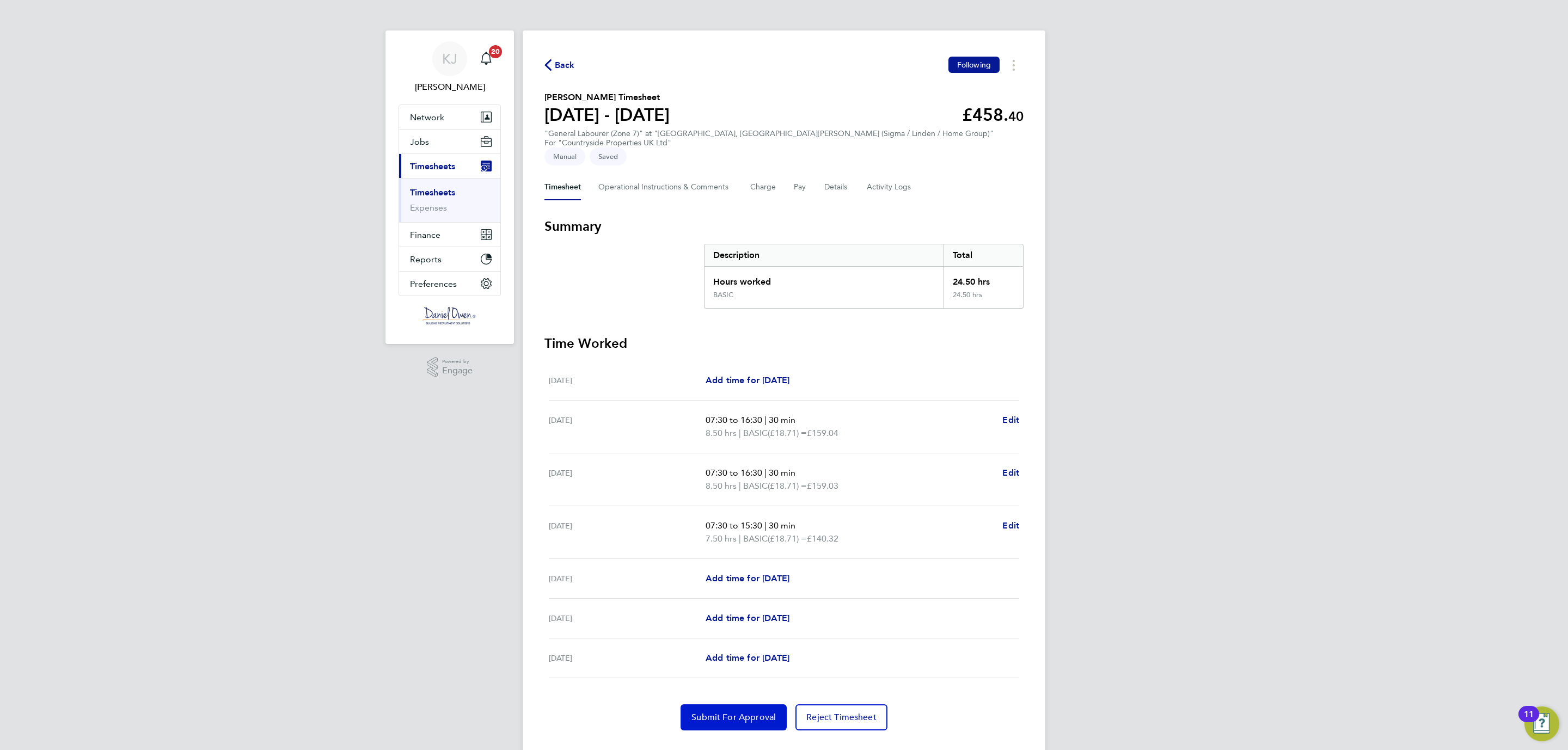
click at [713, 712] on span "Submit For Approval" at bounding box center [734, 717] width 85 height 11
click at [551, 60] on icon "button" at bounding box center [548, 65] width 7 height 11
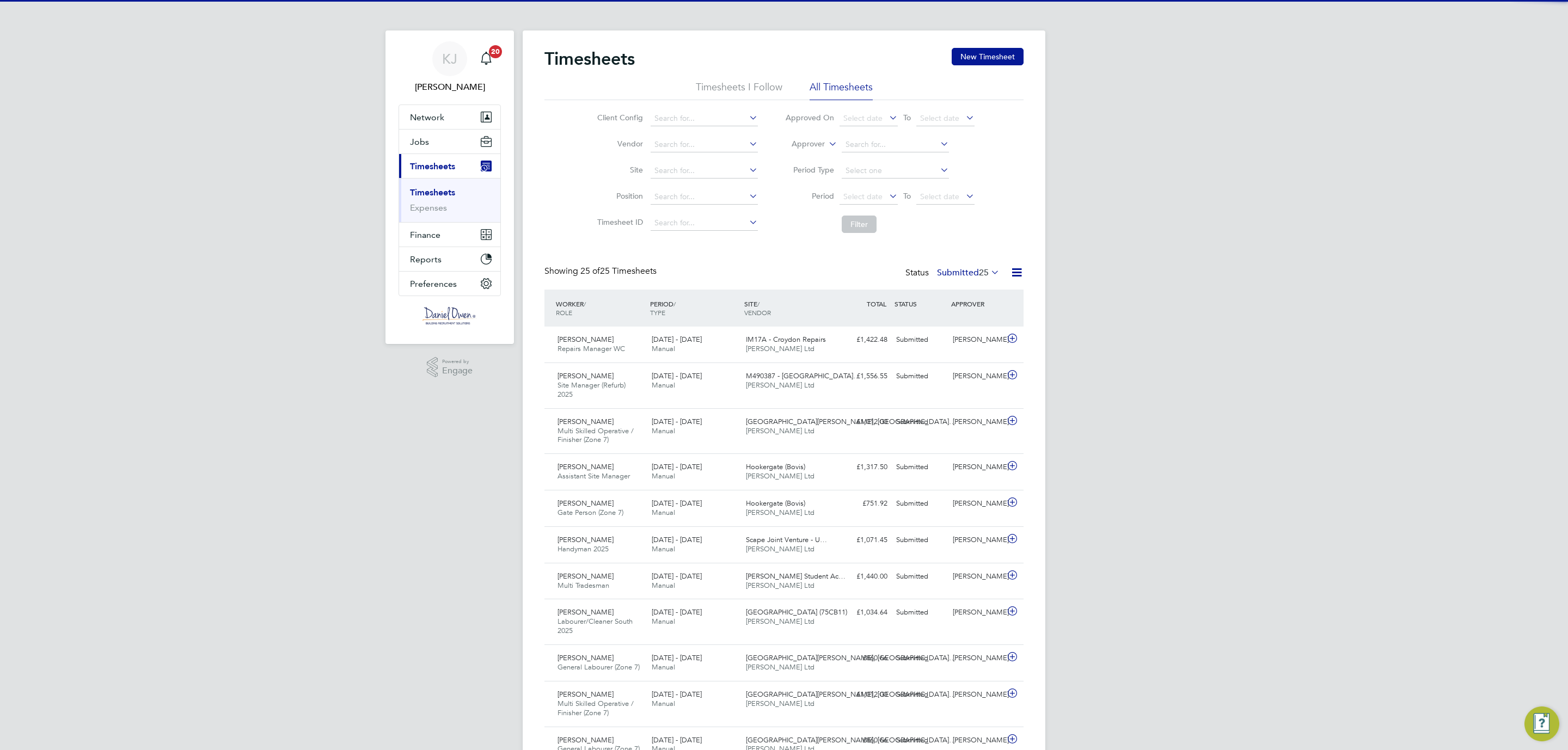
scroll to position [36, 94]
